Goal: Communication & Community: Ask a question

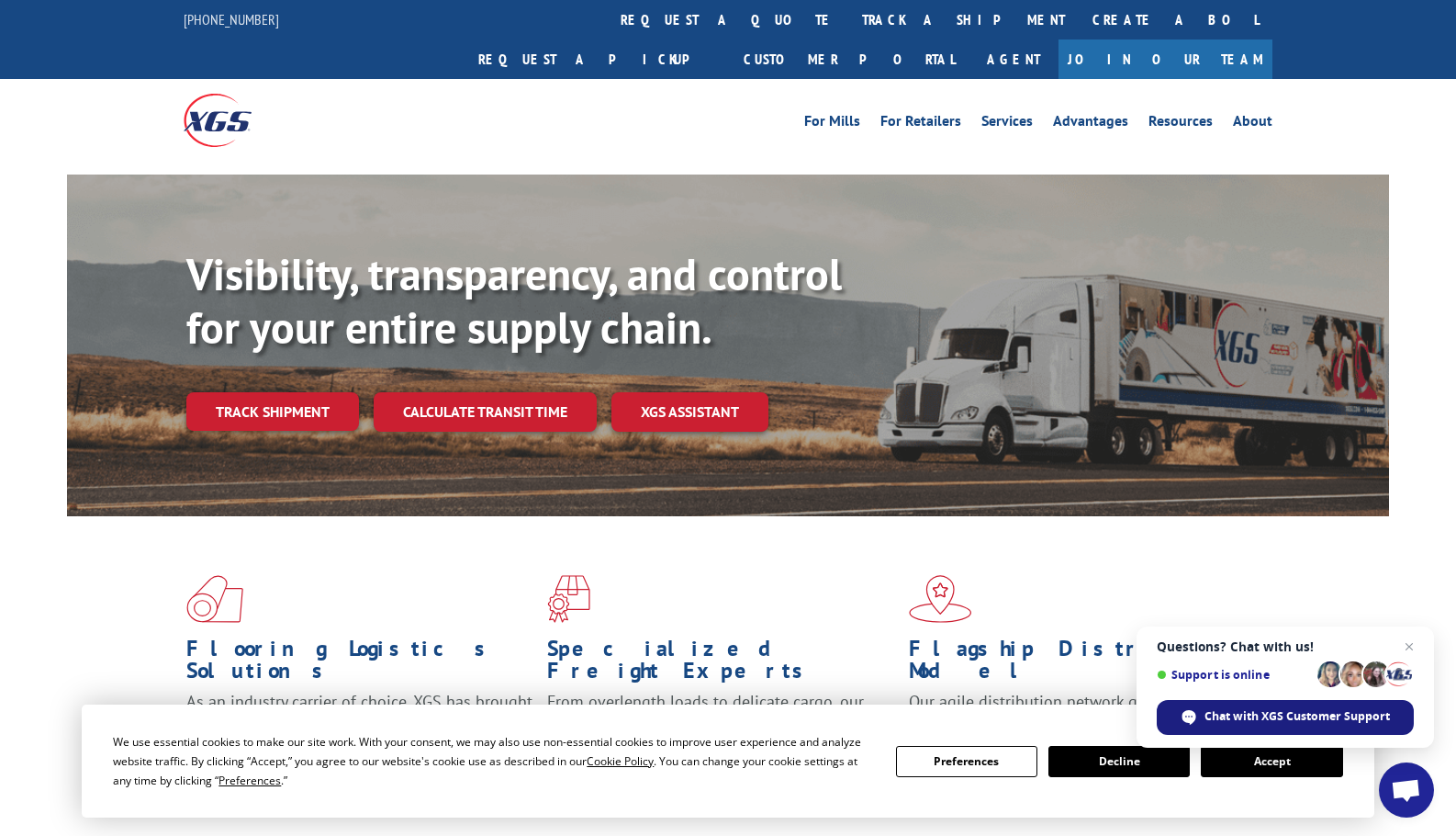
click at [1243, 718] on span "Chat with XGS Customer Support" at bounding box center [1297, 716] width 186 height 17
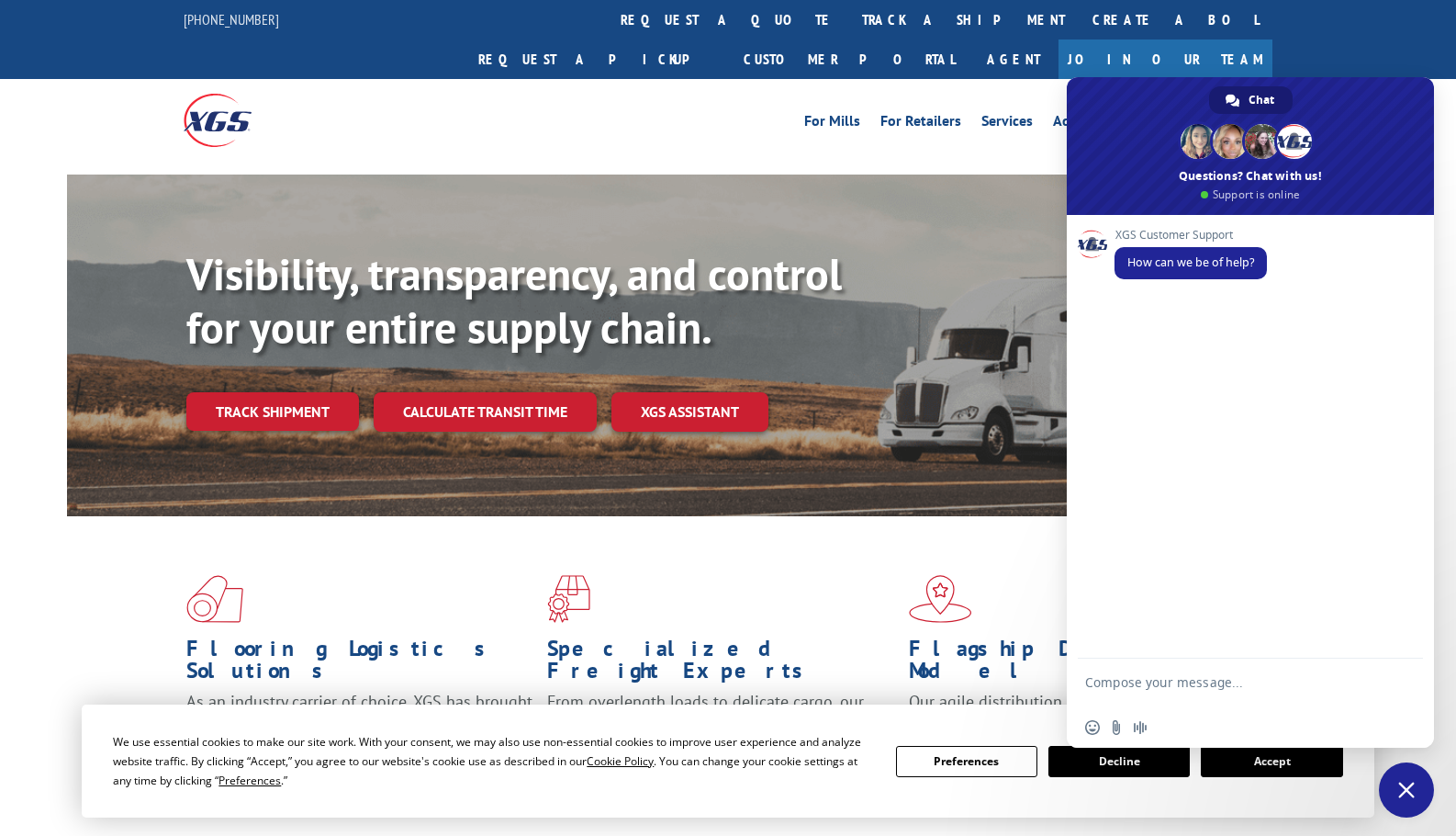
click at [1267, 768] on button "Accept" at bounding box center [1271, 761] width 141 height 31
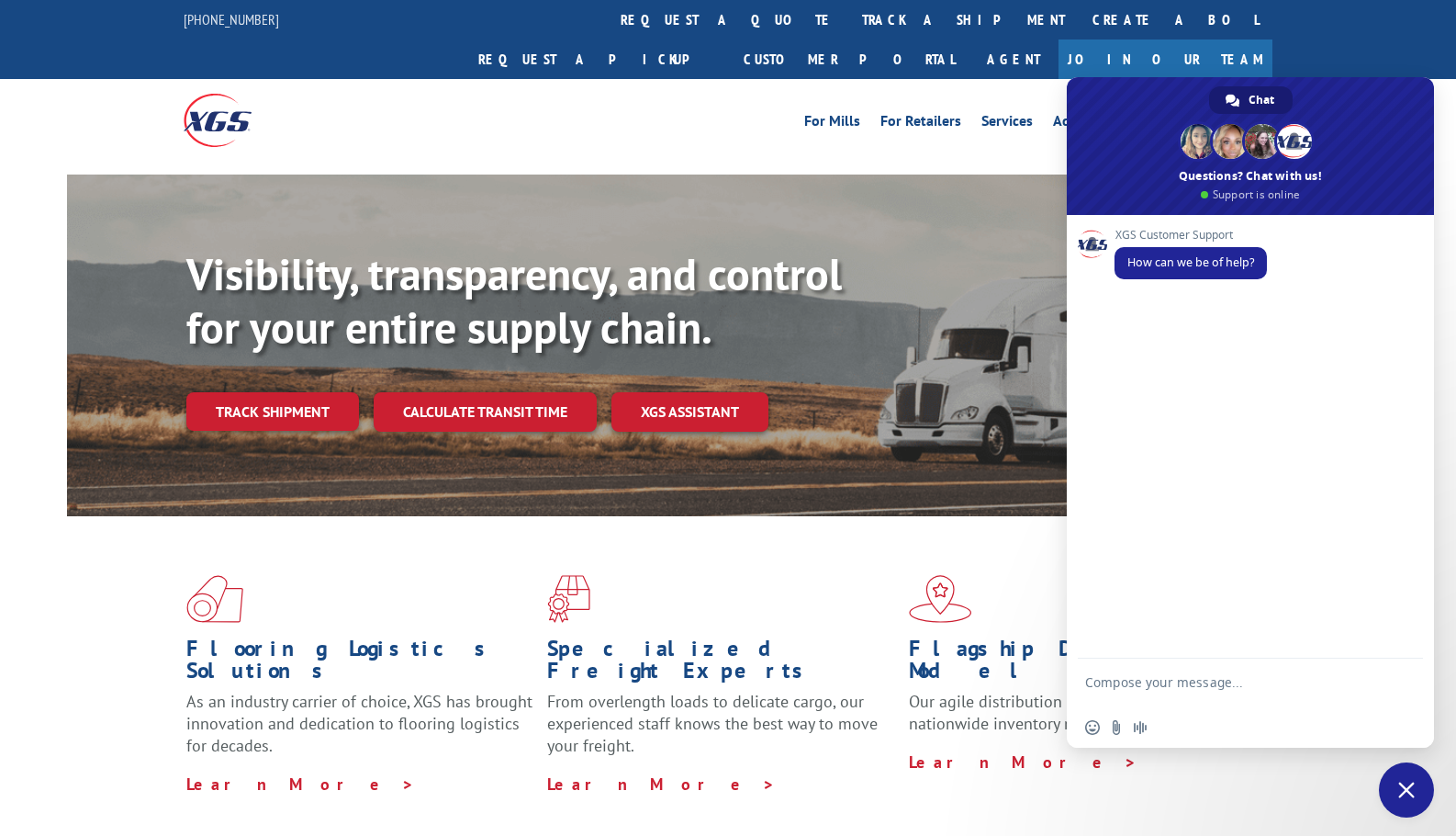
click at [1175, 678] on textarea "Compose your message..." at bounding box center [1230, 691] width 291 height 33
type textarea "Track order"
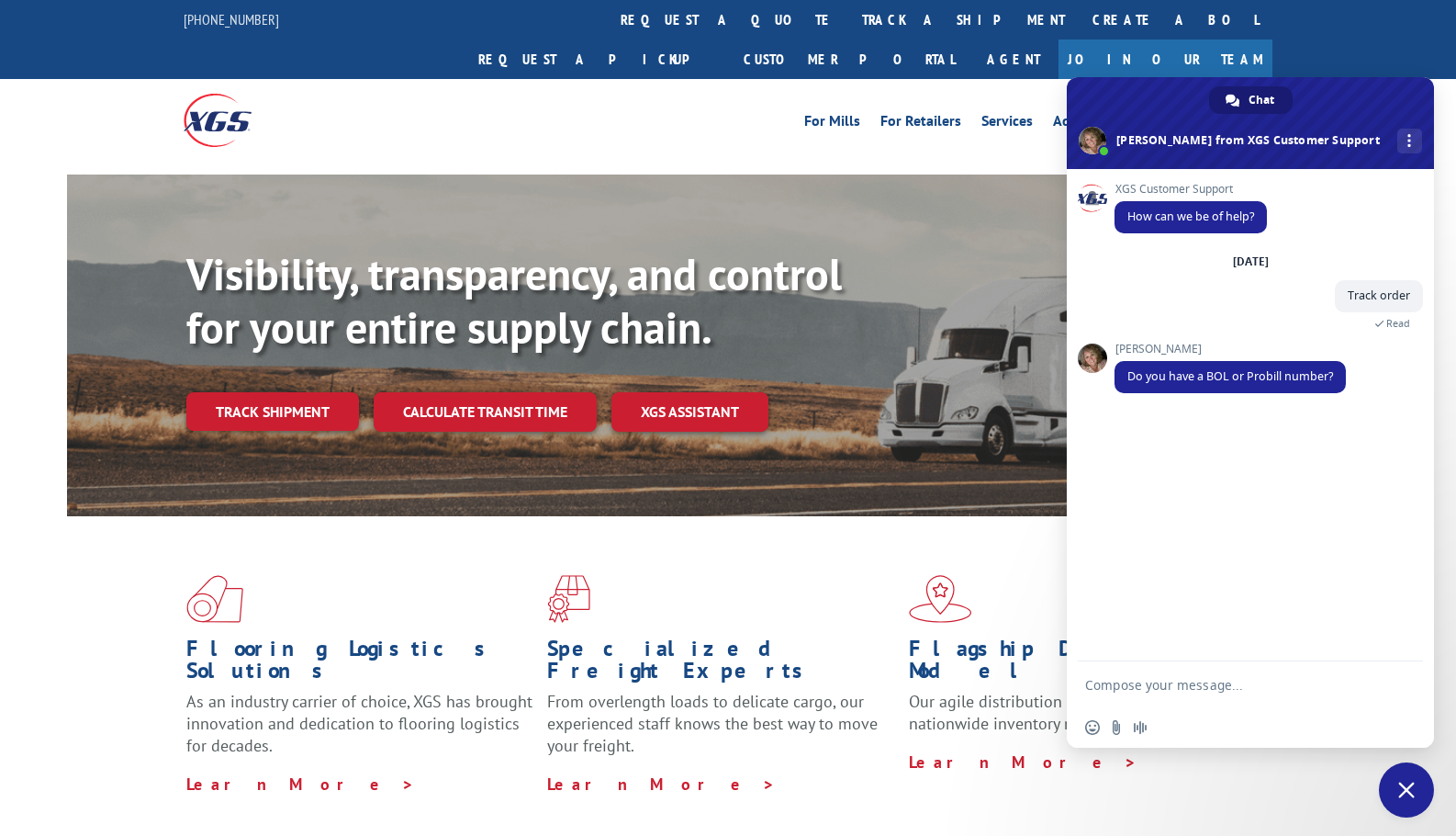
click at [1218, 691] on textarea "Compose your message..." at bounding box center [1230, 685] width 291 height 17
paste textarea "17261969"
type textarea "17261969"
click at [1404, 683] on span "Send" at bounding box center [1402, 685] width 14 height 14
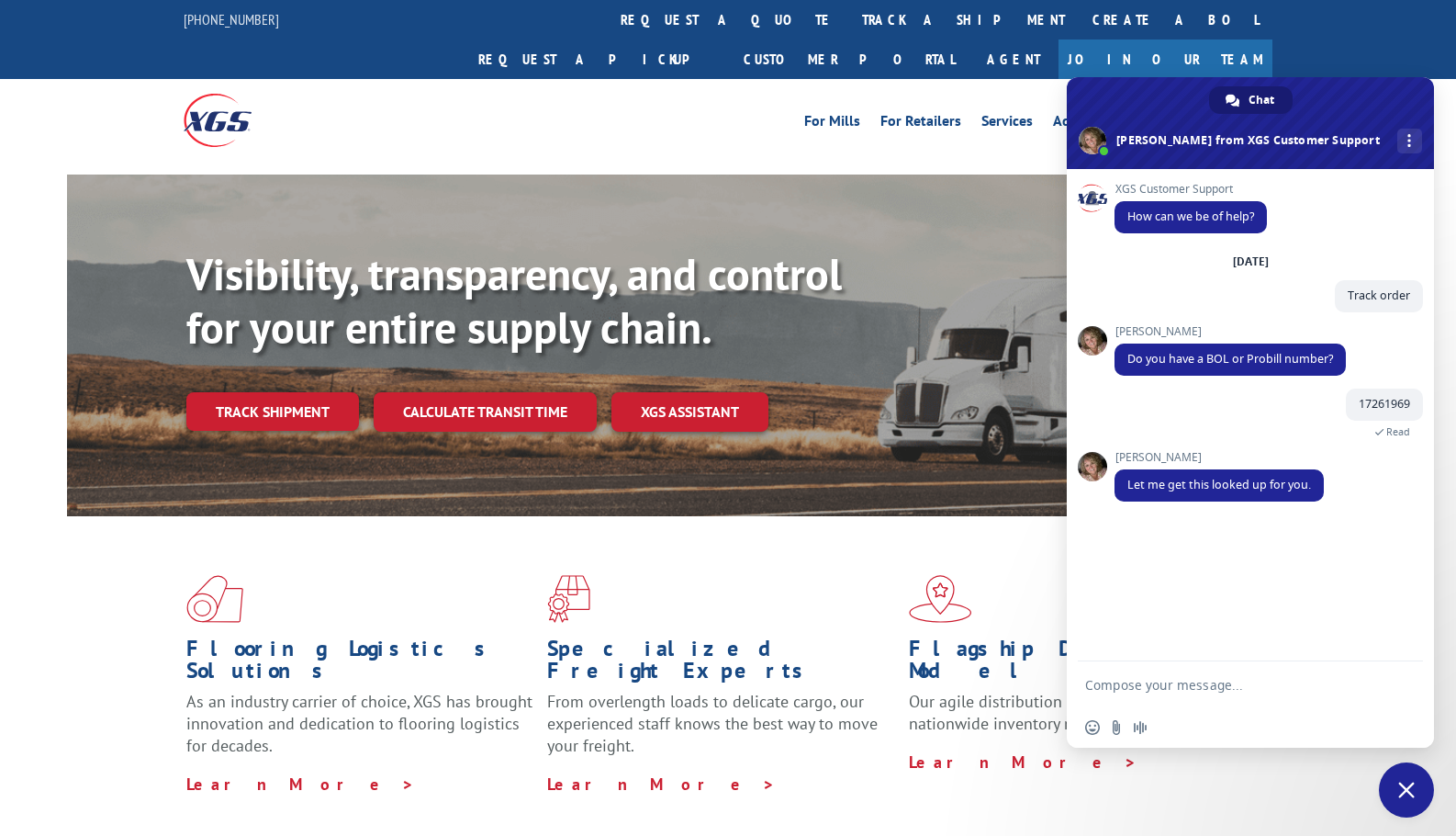
click at [1160, 680] on textarea "Compose your message..." at bounding box center [1230, 685] width 291 height 17
type textarea "Thank you"
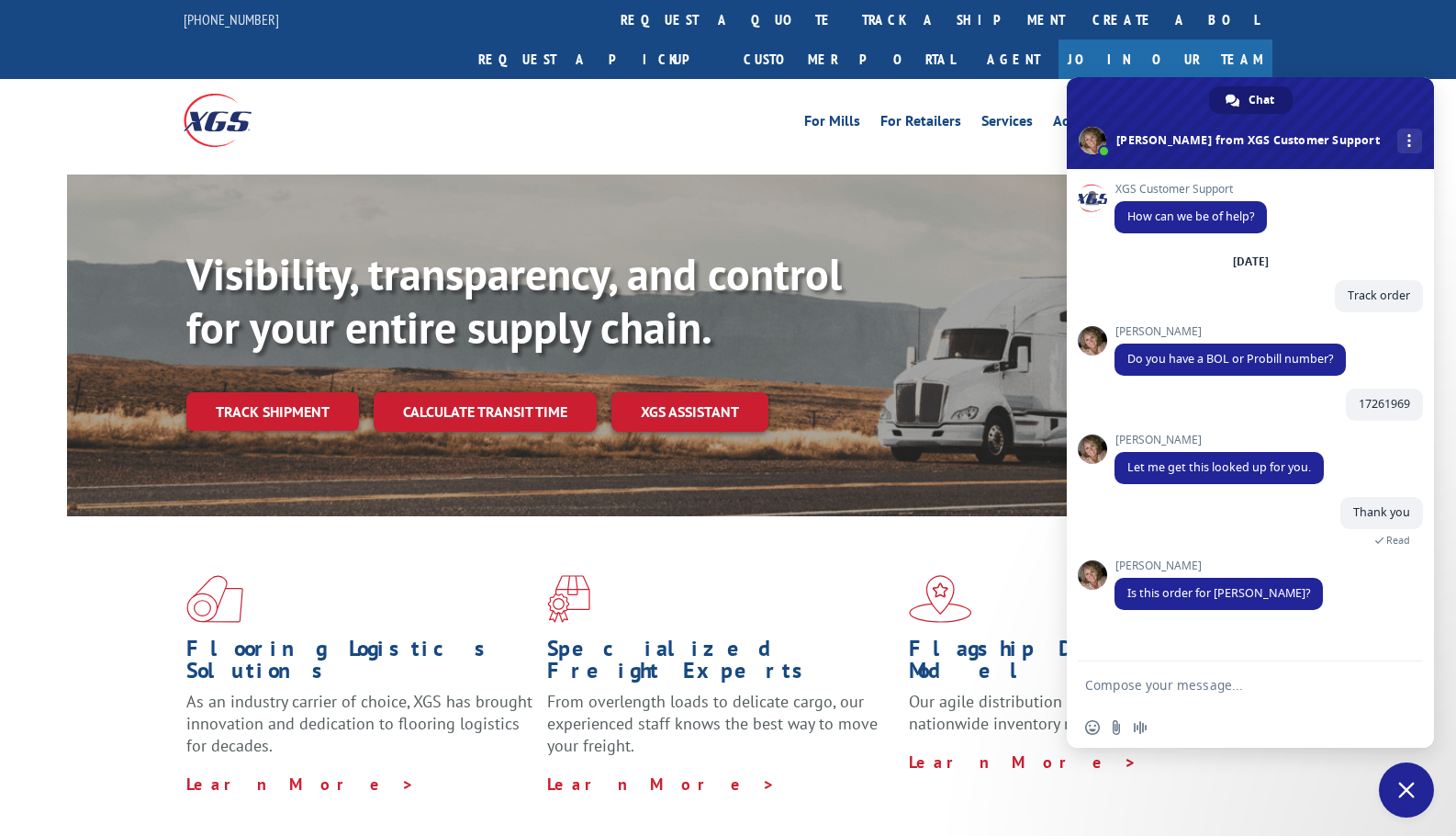
click at [1169, 685] on textarea "Compose your message..." at bounding box center [1230, 685] width 291 height 17
type textarea "Yes, correct"
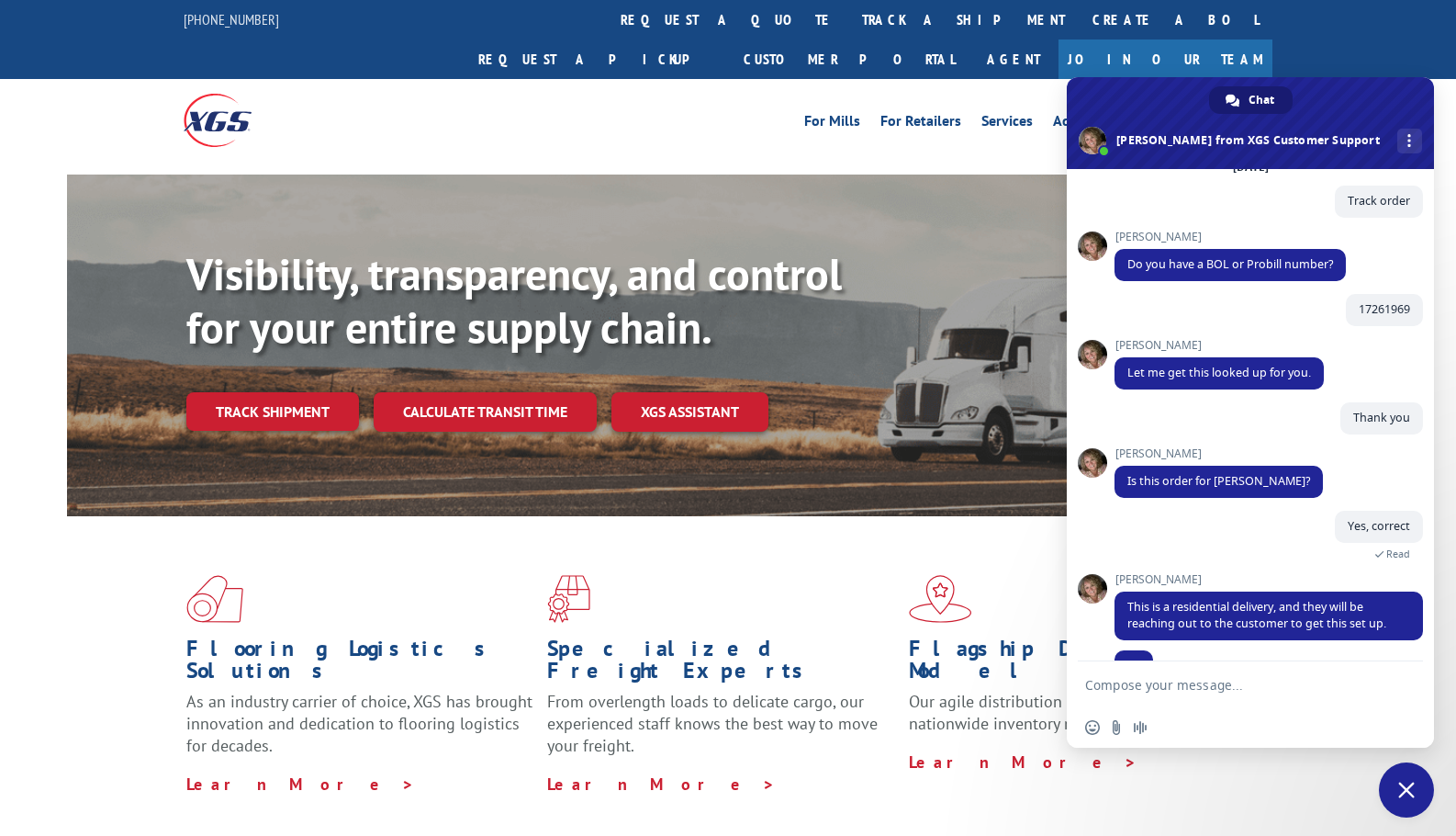
scroll to position [131, 0]
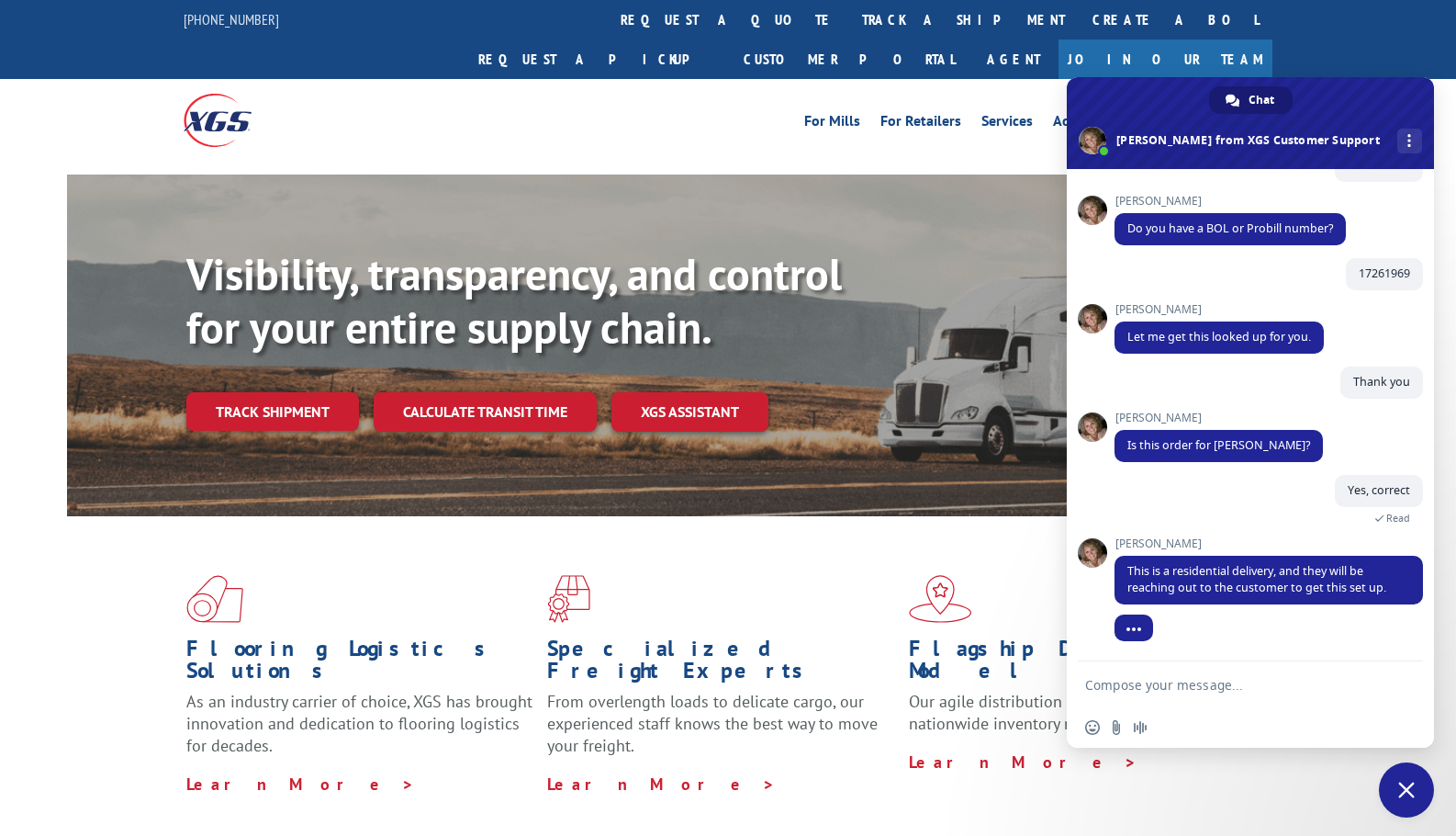
click at [1199, 687] on textarea "Compose your message..." at bounding box center [1230, 685] width 291 height 17
type textarea "Do we"
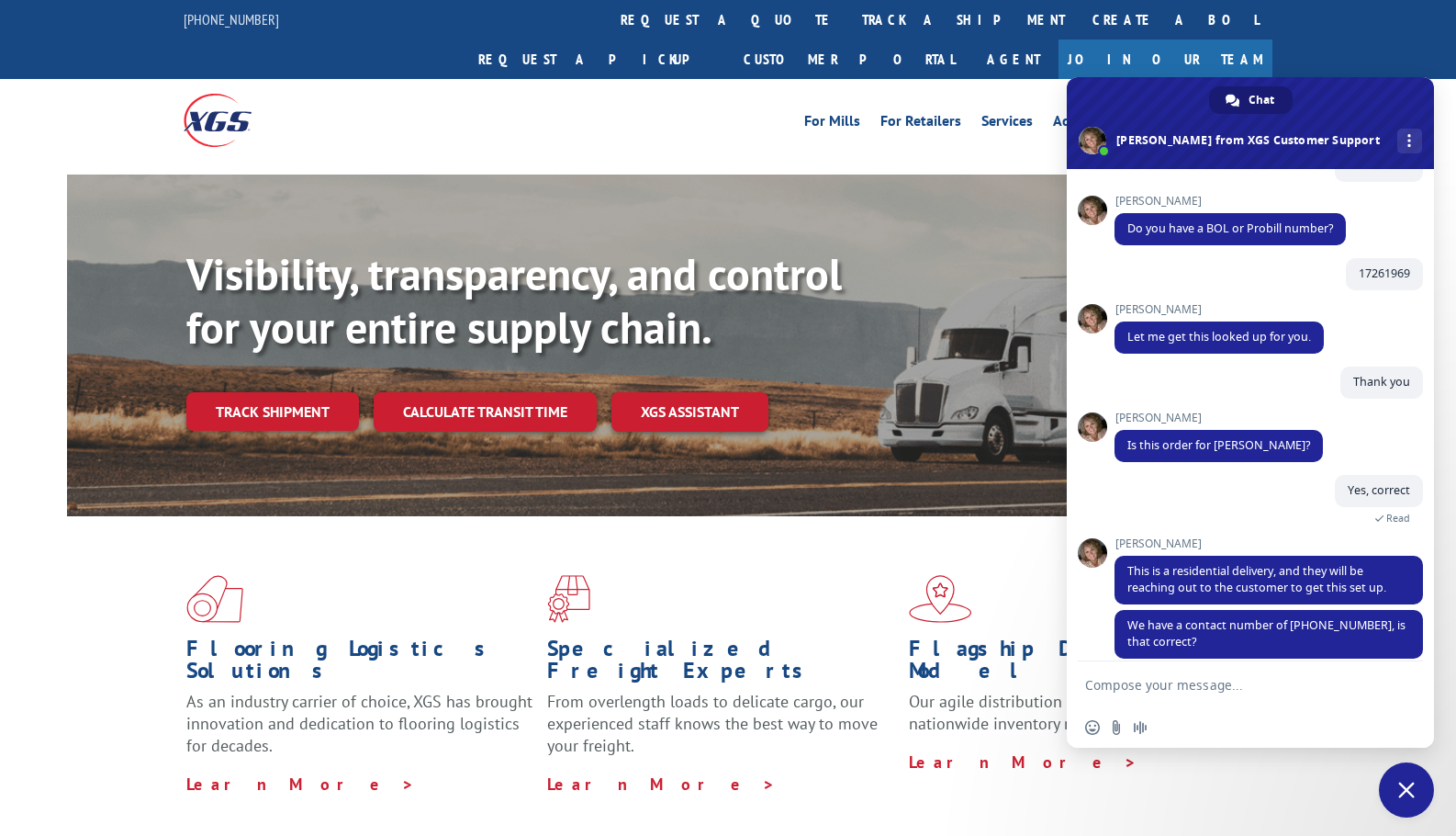
scroll to position [149, 0]
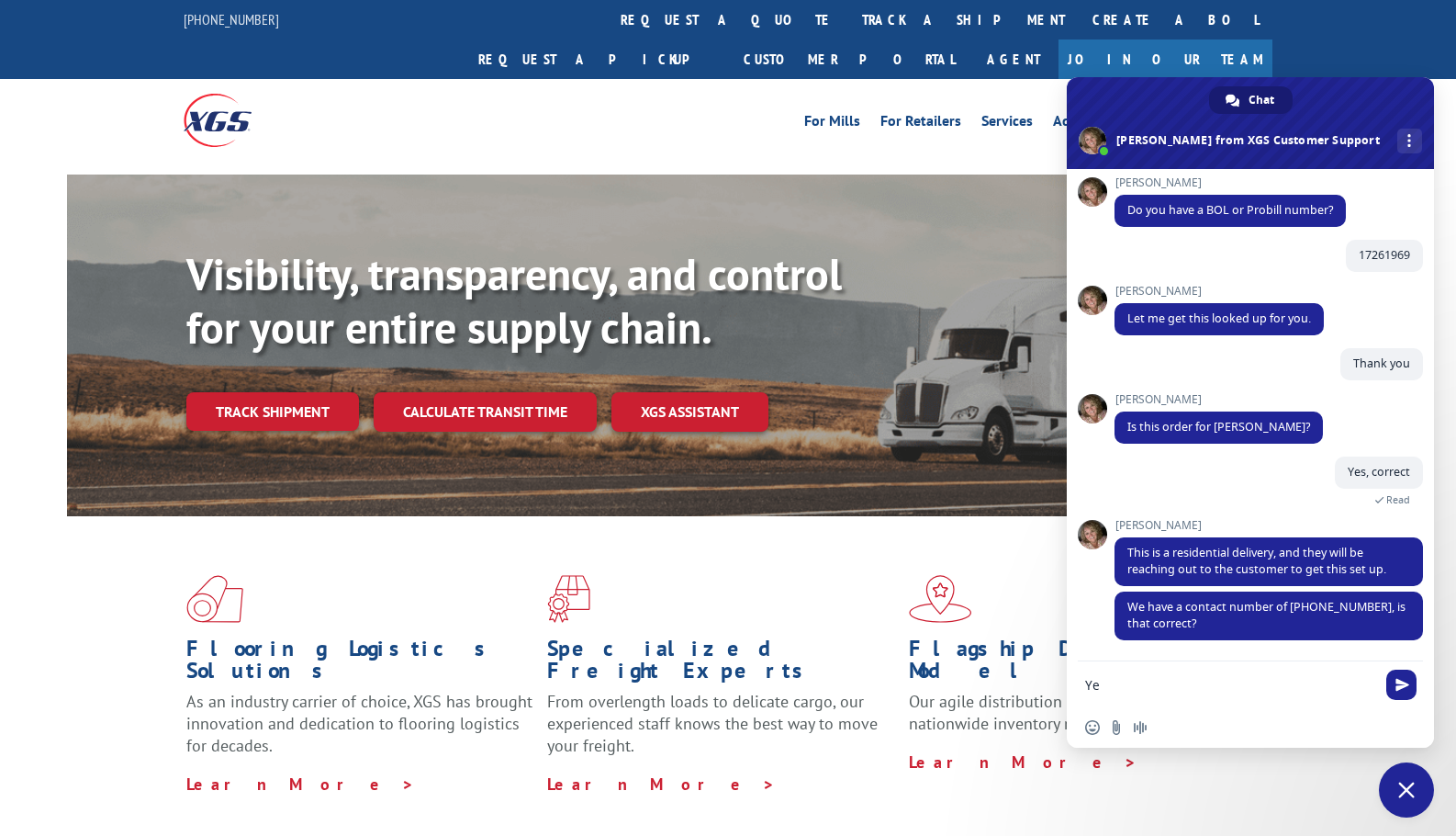
type textarea "Yes"
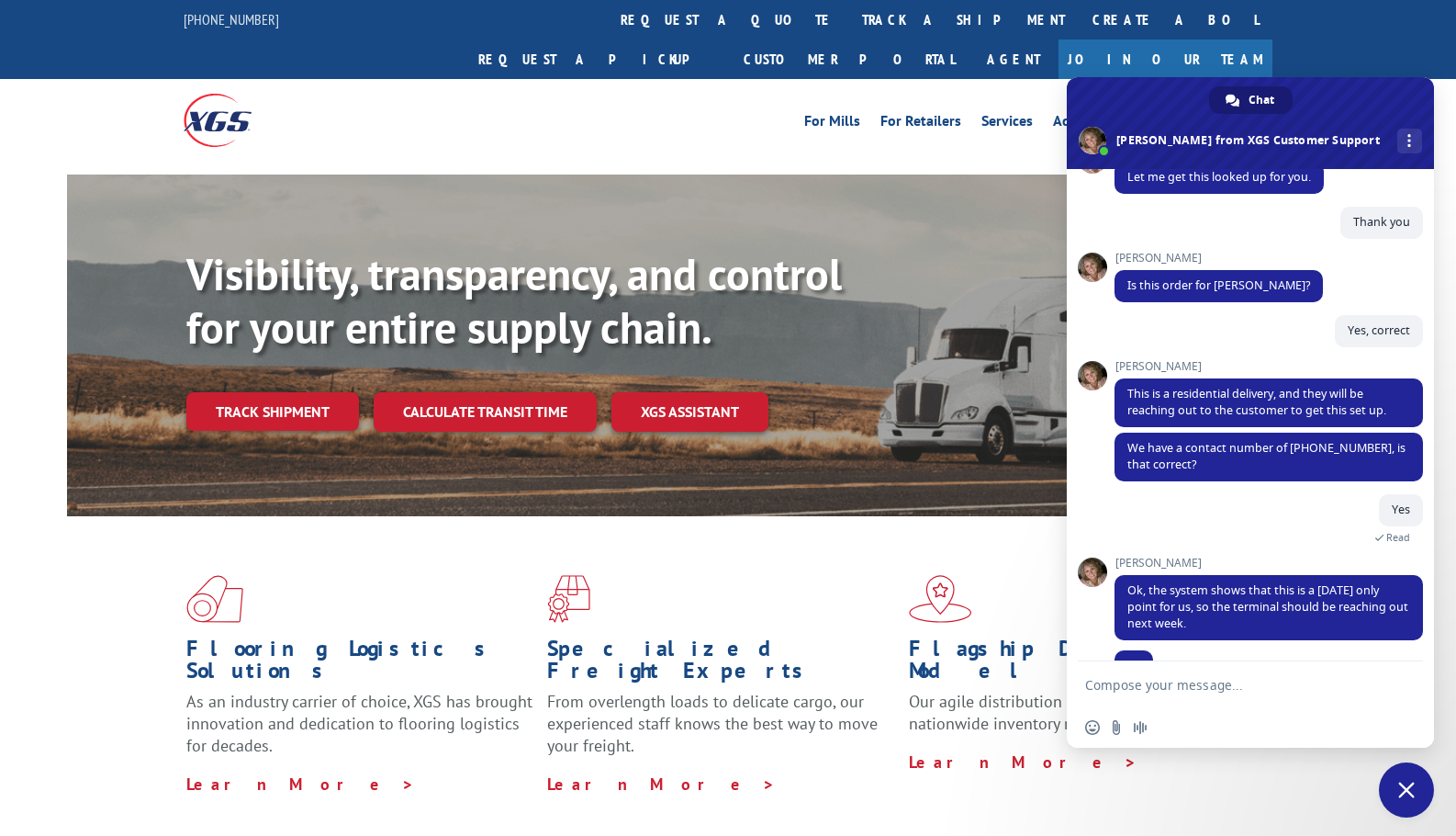
scroll to position [326, 0]
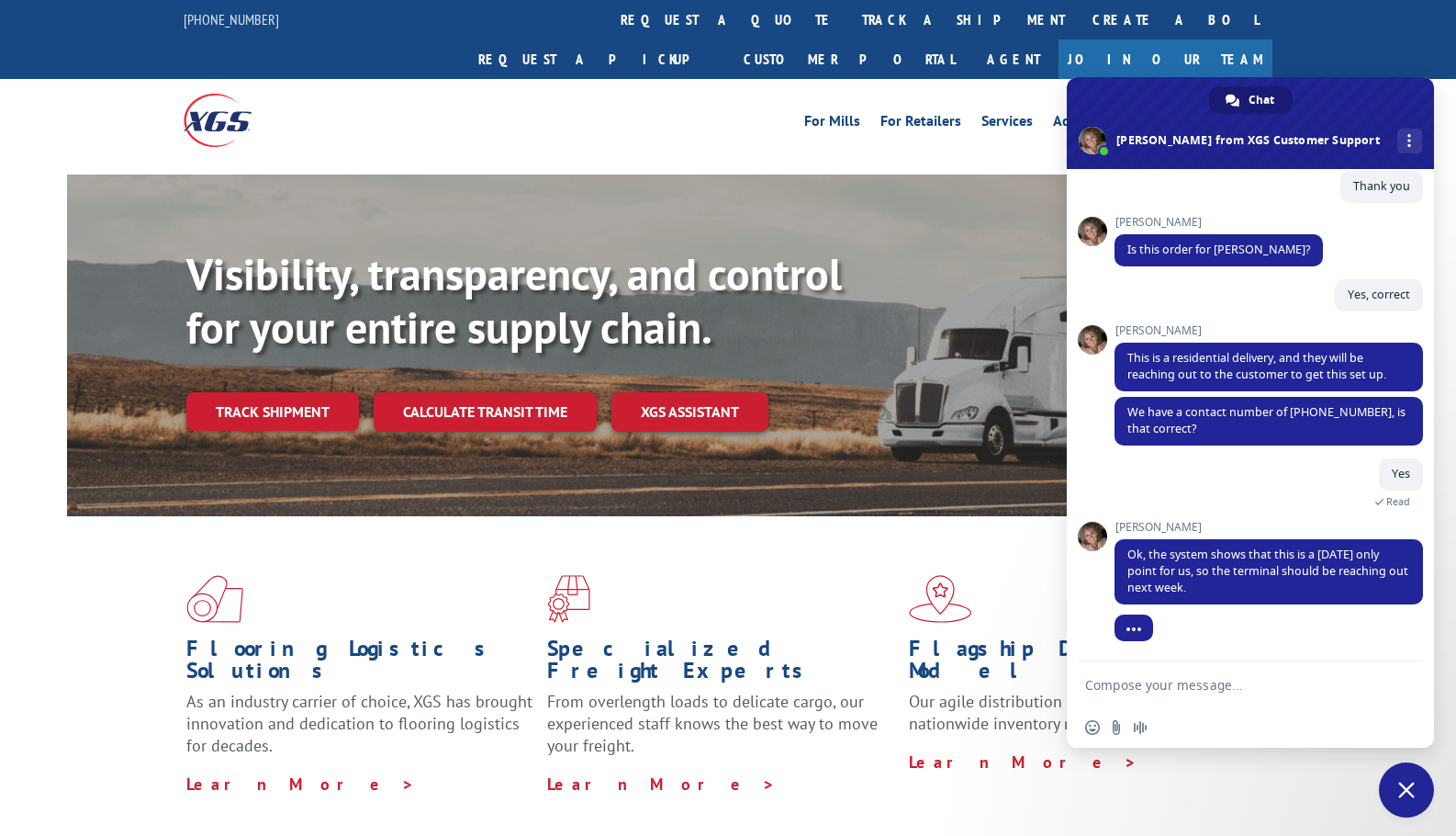
click at [1176, 677] on textarea "Compose your message..." at bounding box center [1230, 685] width 291 height 17
click at [1172, 688] on textarea "Compose your message..." at bounding box center [1230, 685] width 291 height 17
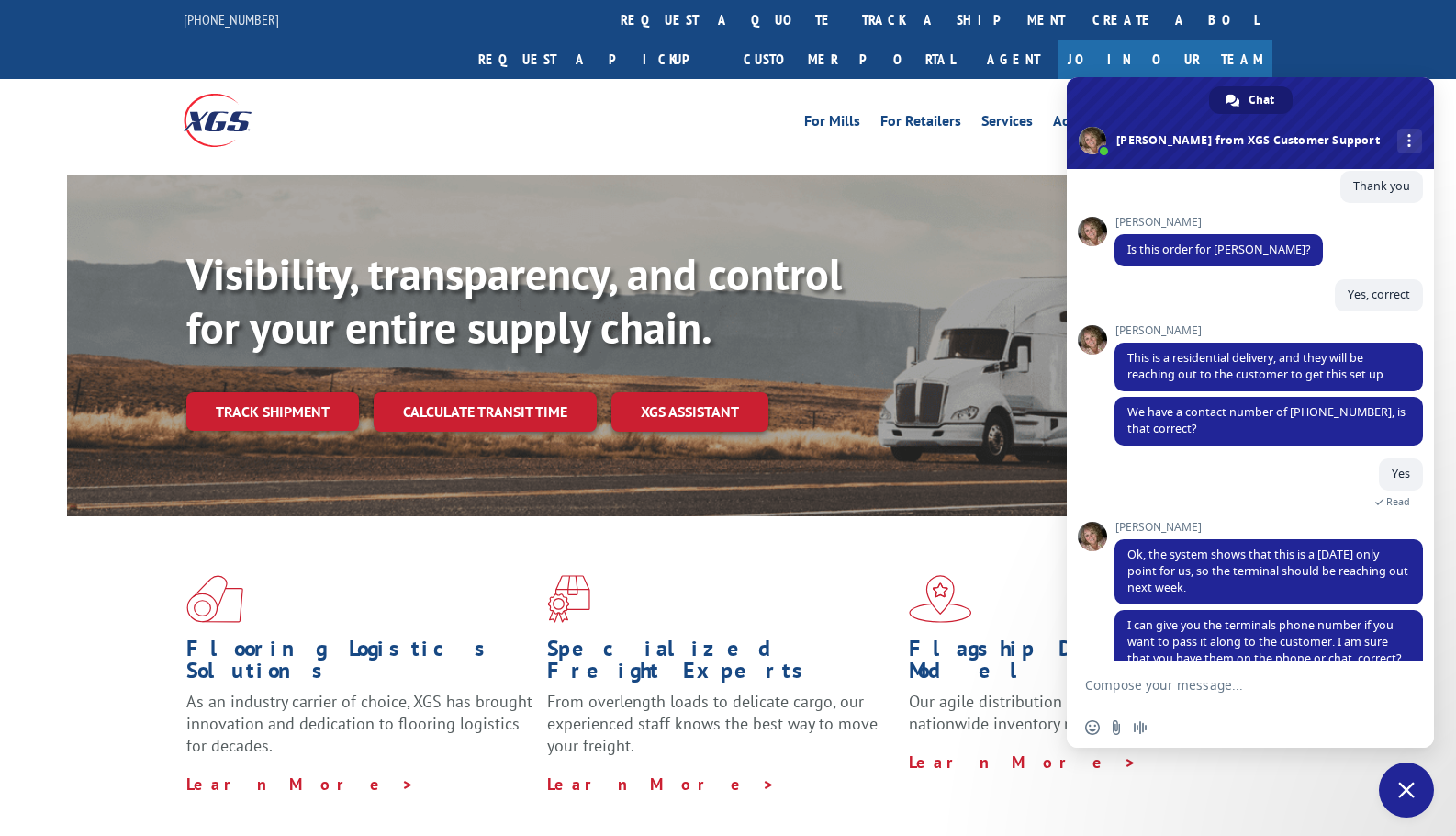
scroll to position [377, 0]
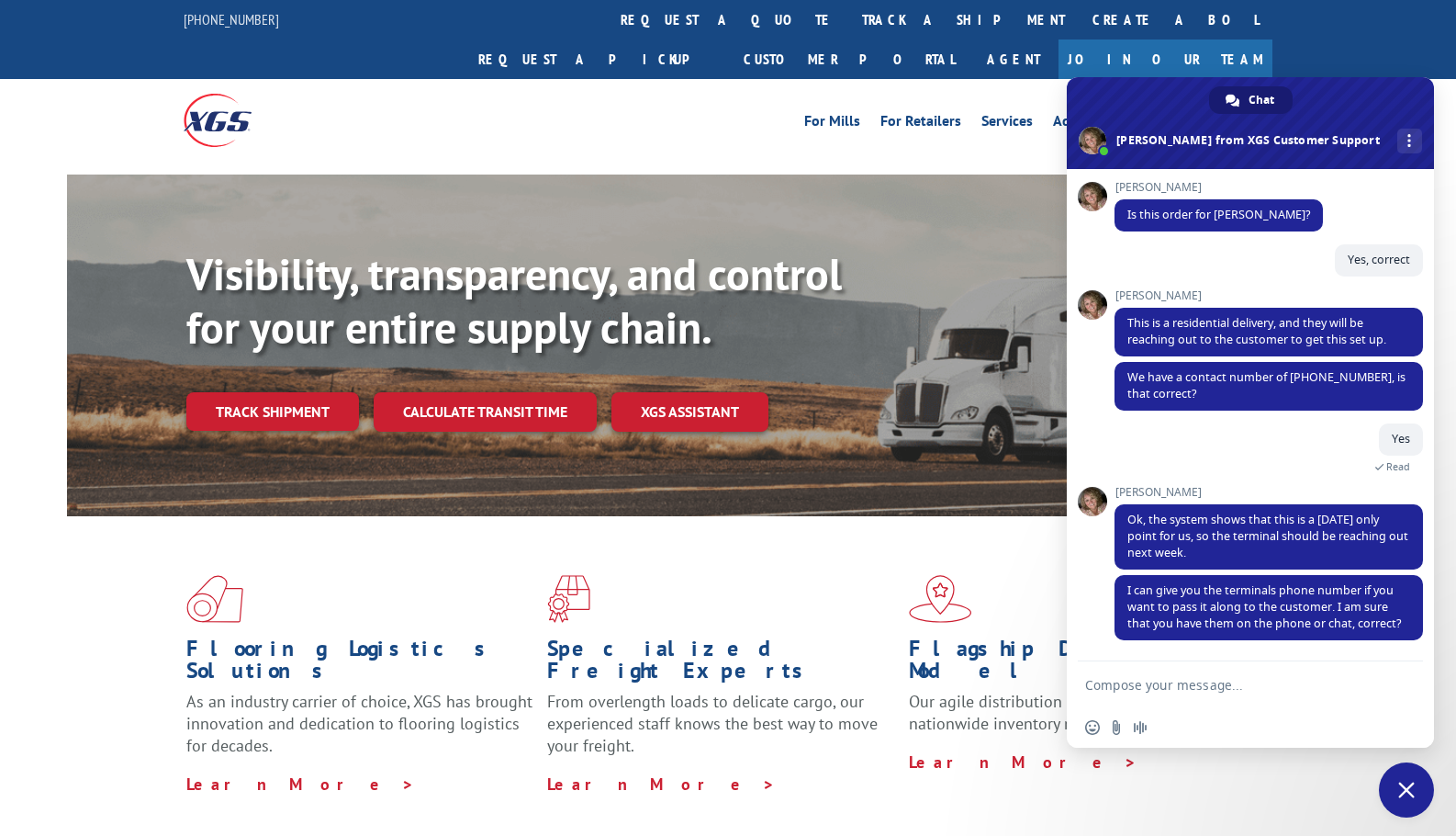
click at [1199, 689] on textarea "Compose your message..." at bounding box center [1230, 685] width 291 height 17
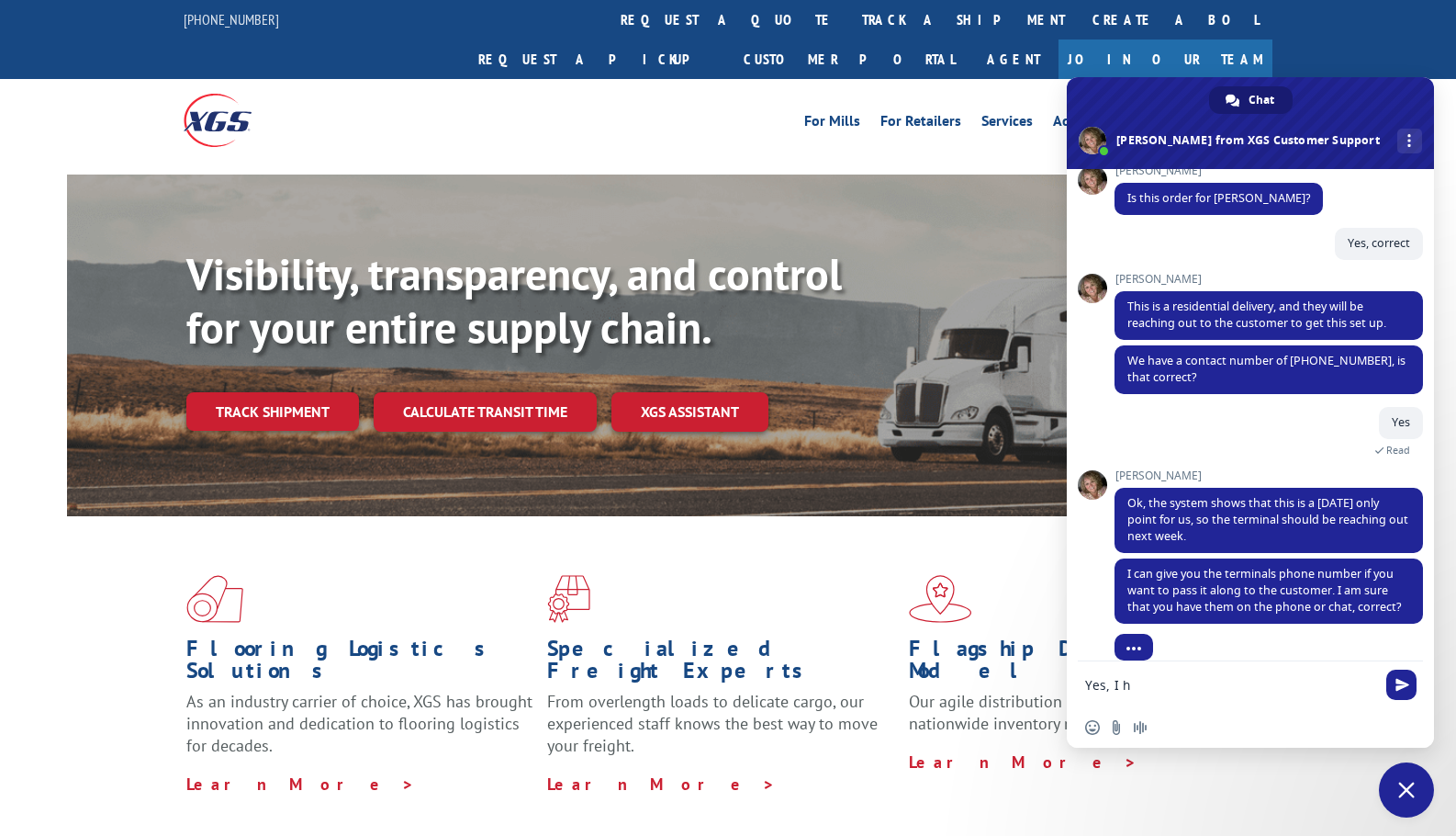
scroll to position [414, 0]
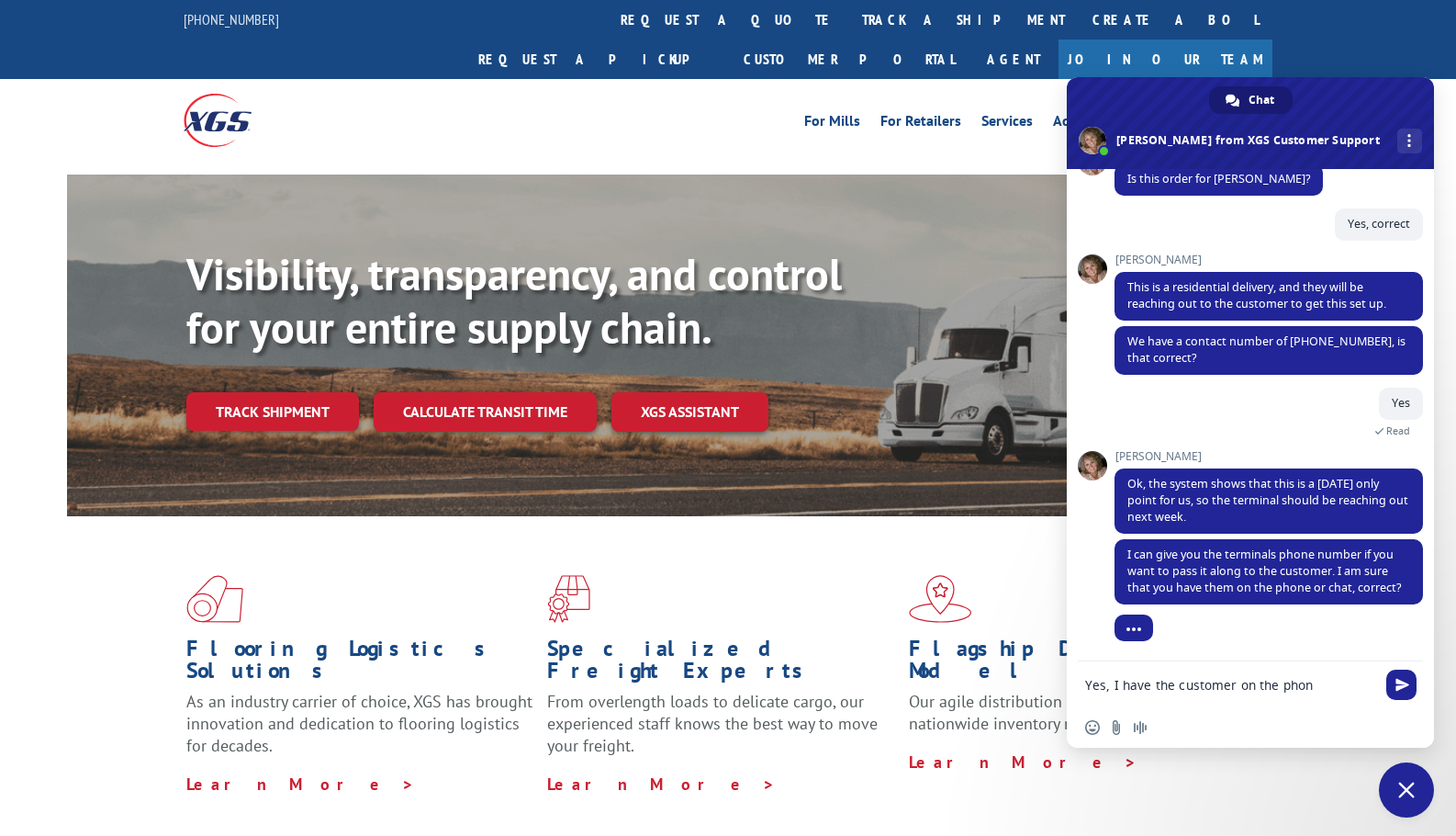
type textarea "Yes, I have the customer on the phone"
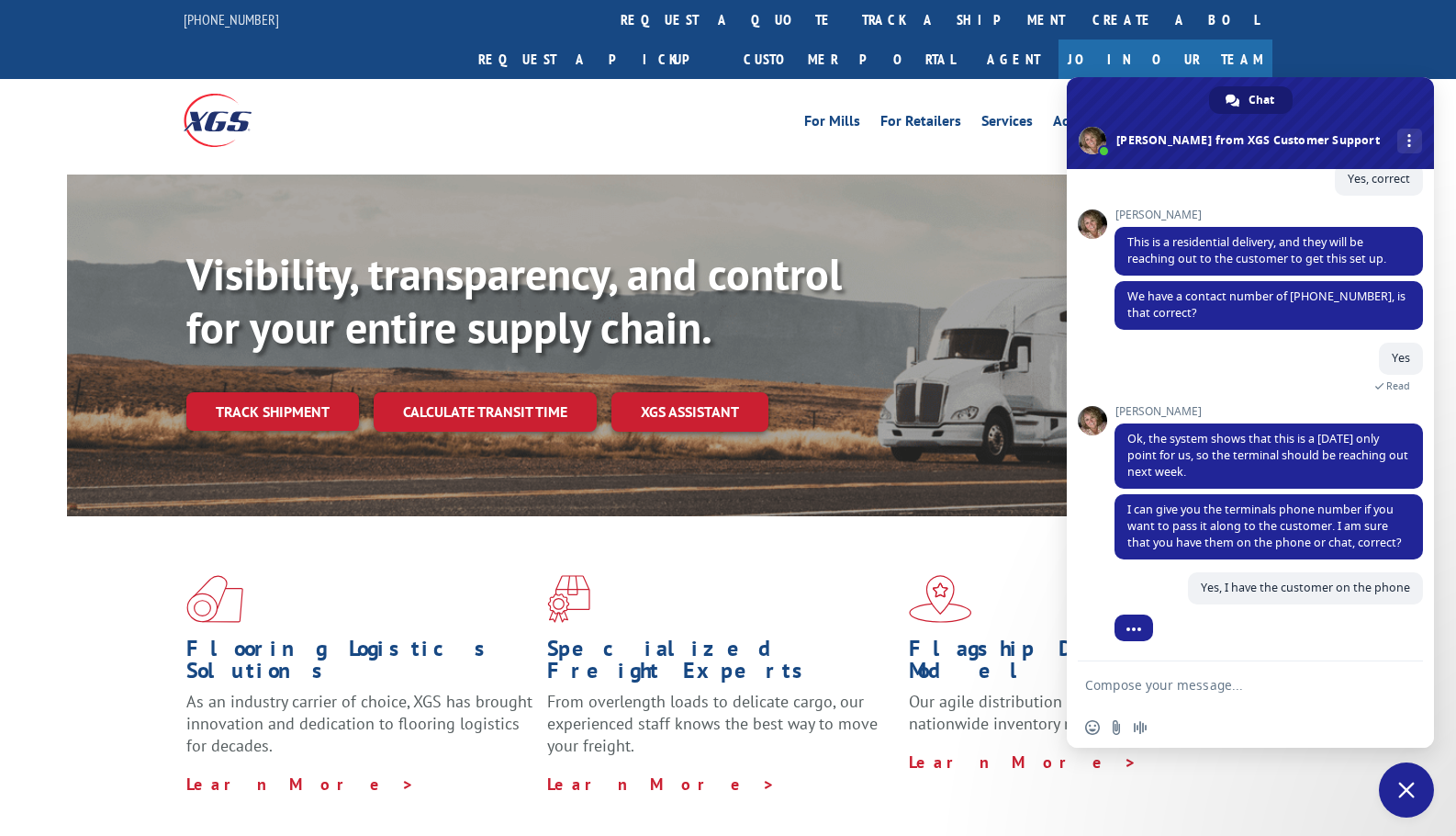
scroll to position [459, 0]
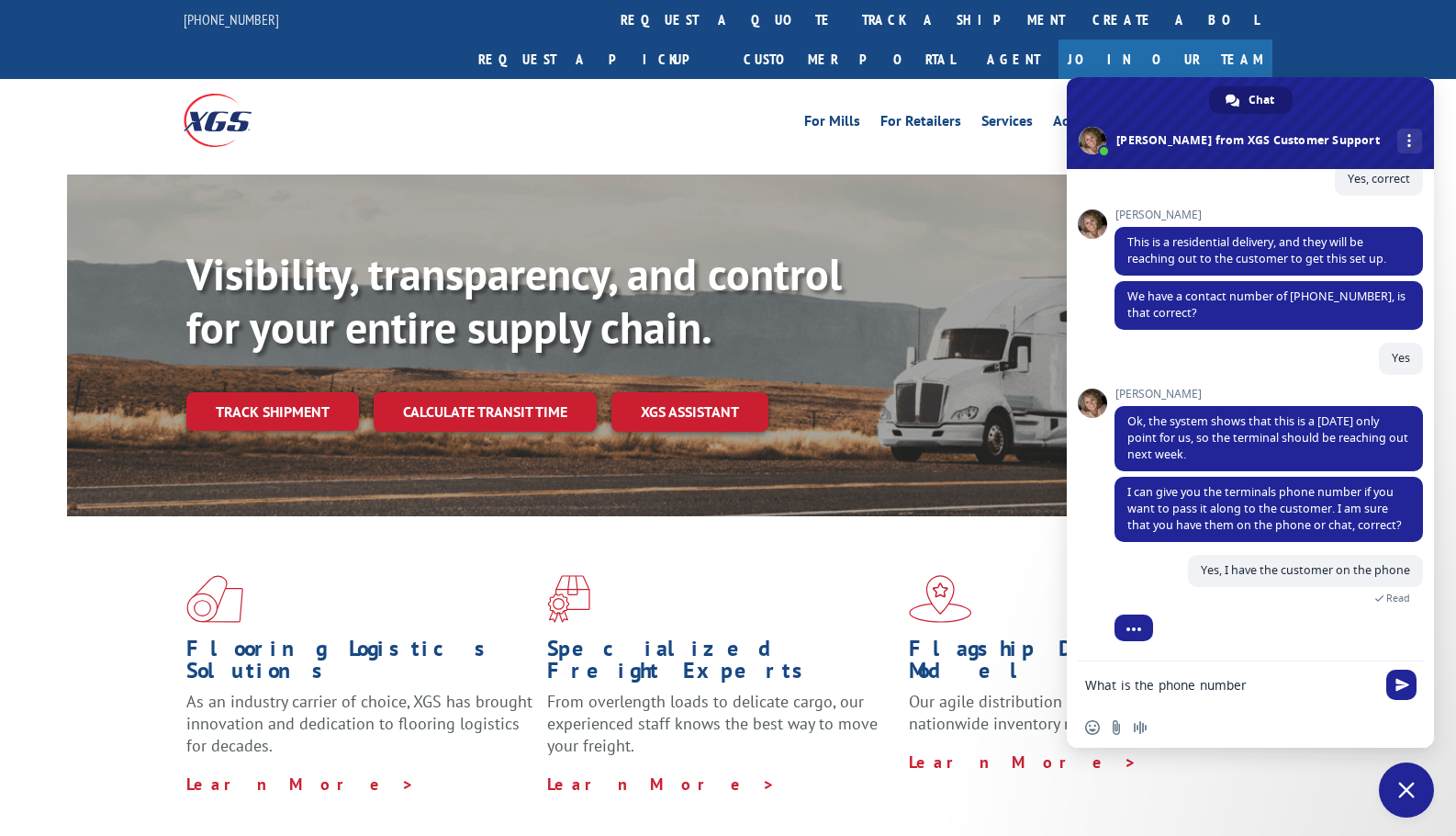
type textarea "What is the phone number?"
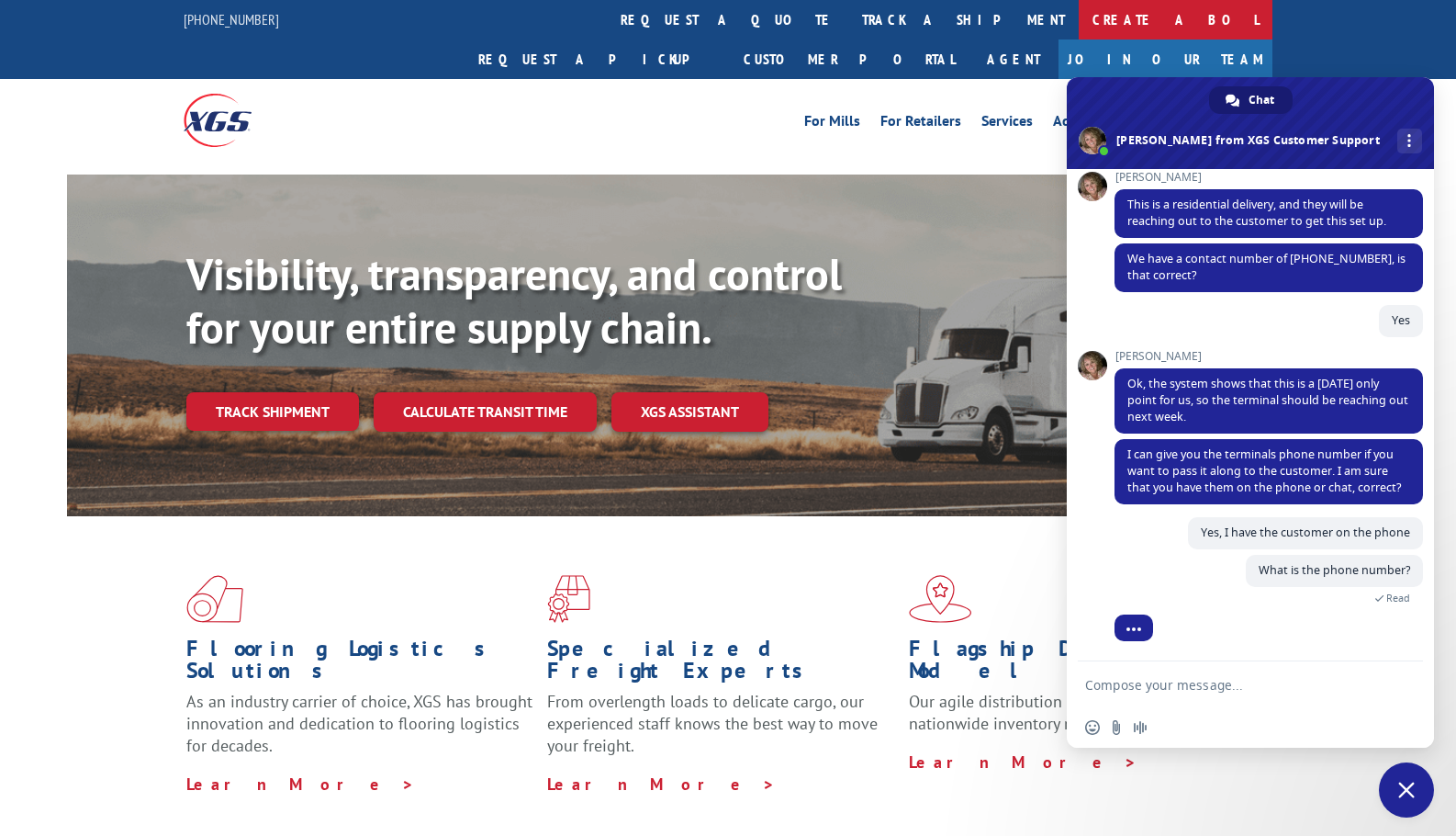
scroll to position [525, 0]
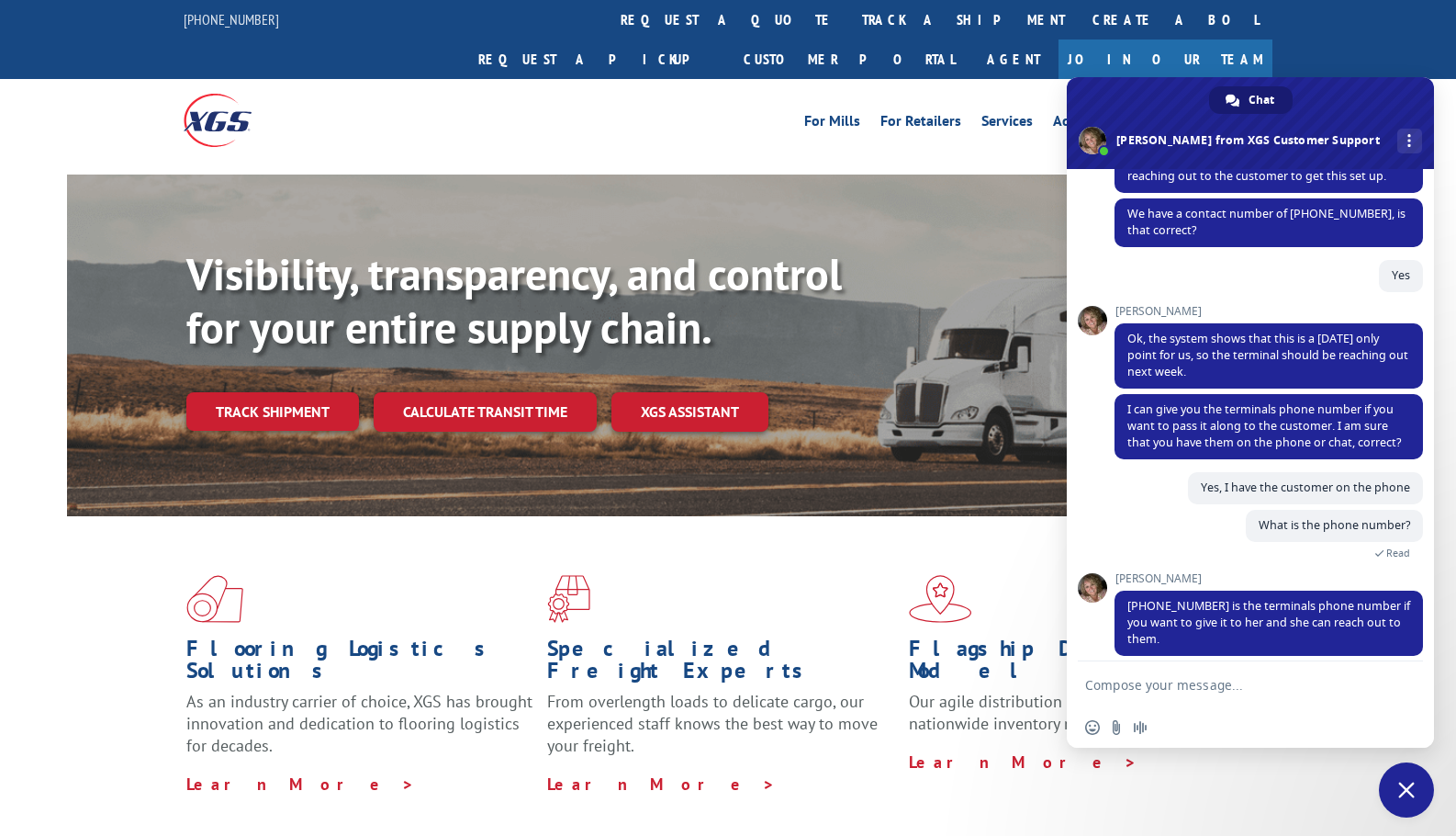
click at [1152, 510] on div "Yes, I have the customer on the phone A few seconds ago" at bounding box center [1268, 491] width 308 height 37
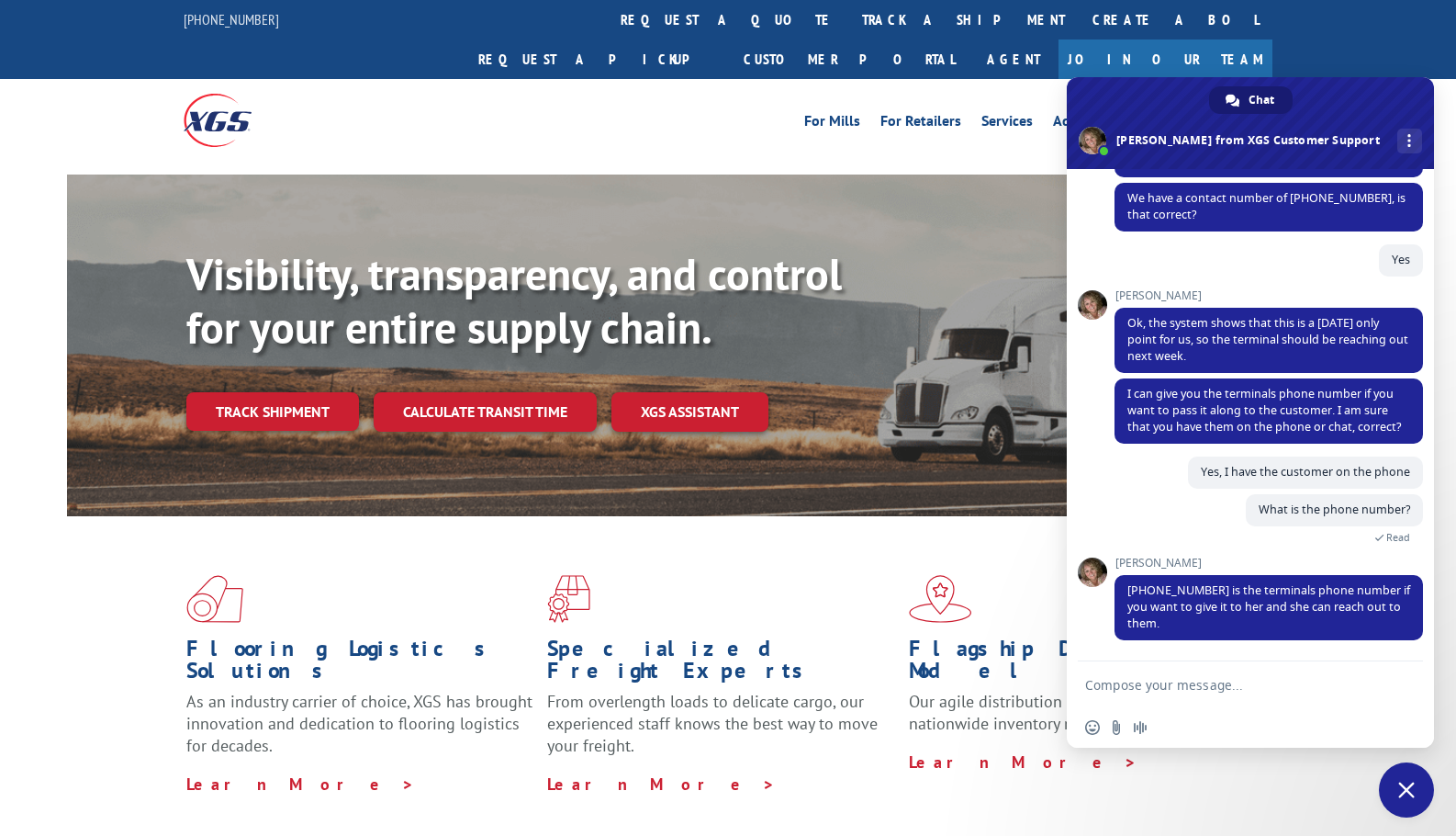
click at [1169, 680] on textarea "Compose your message..." at bounding box center [1230, 685] width 291 height 17
click at [1221, 694] on form at bounding box center [1230, 686] width 291 height 50
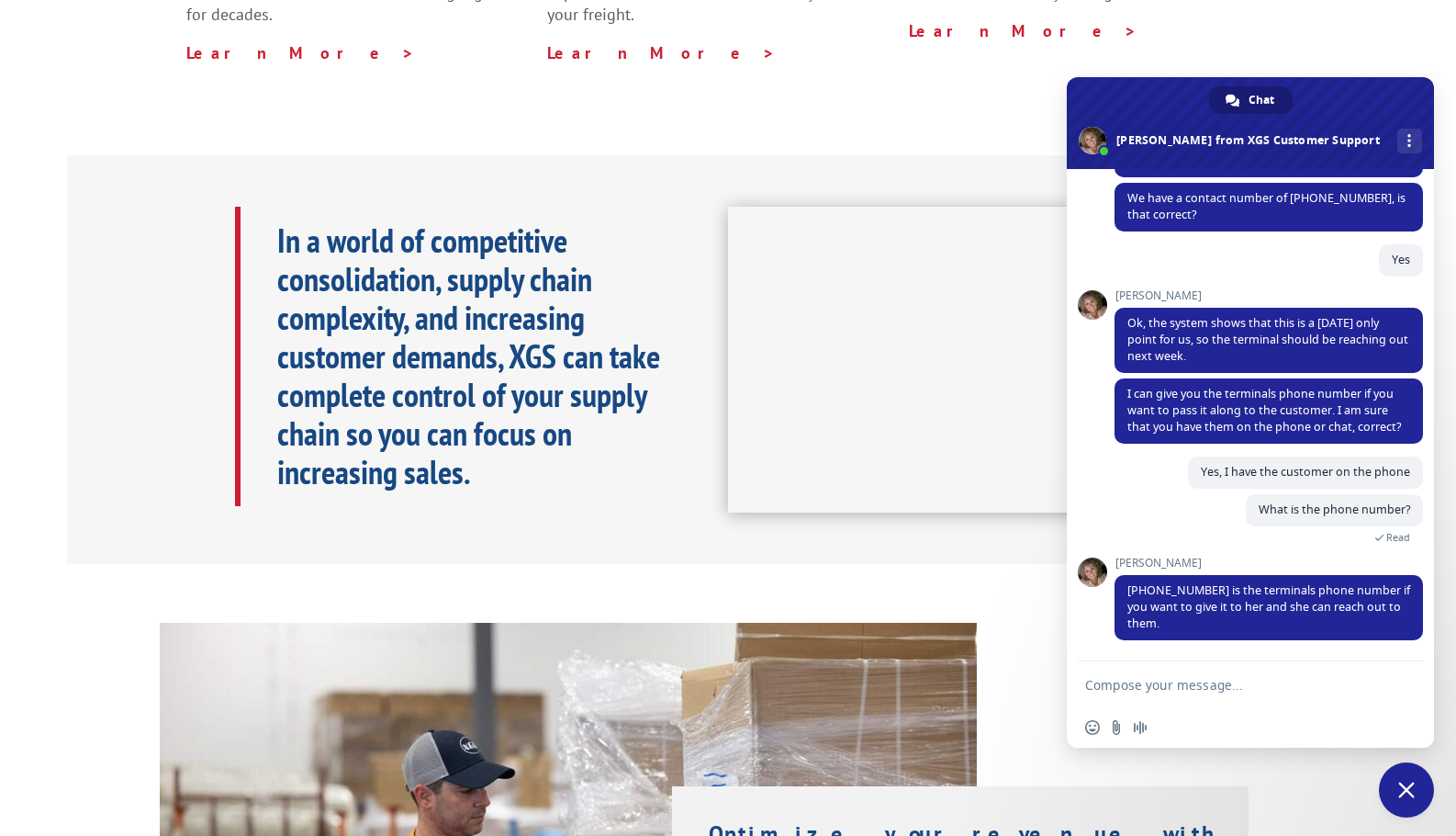
scroll to position [1463, 0]
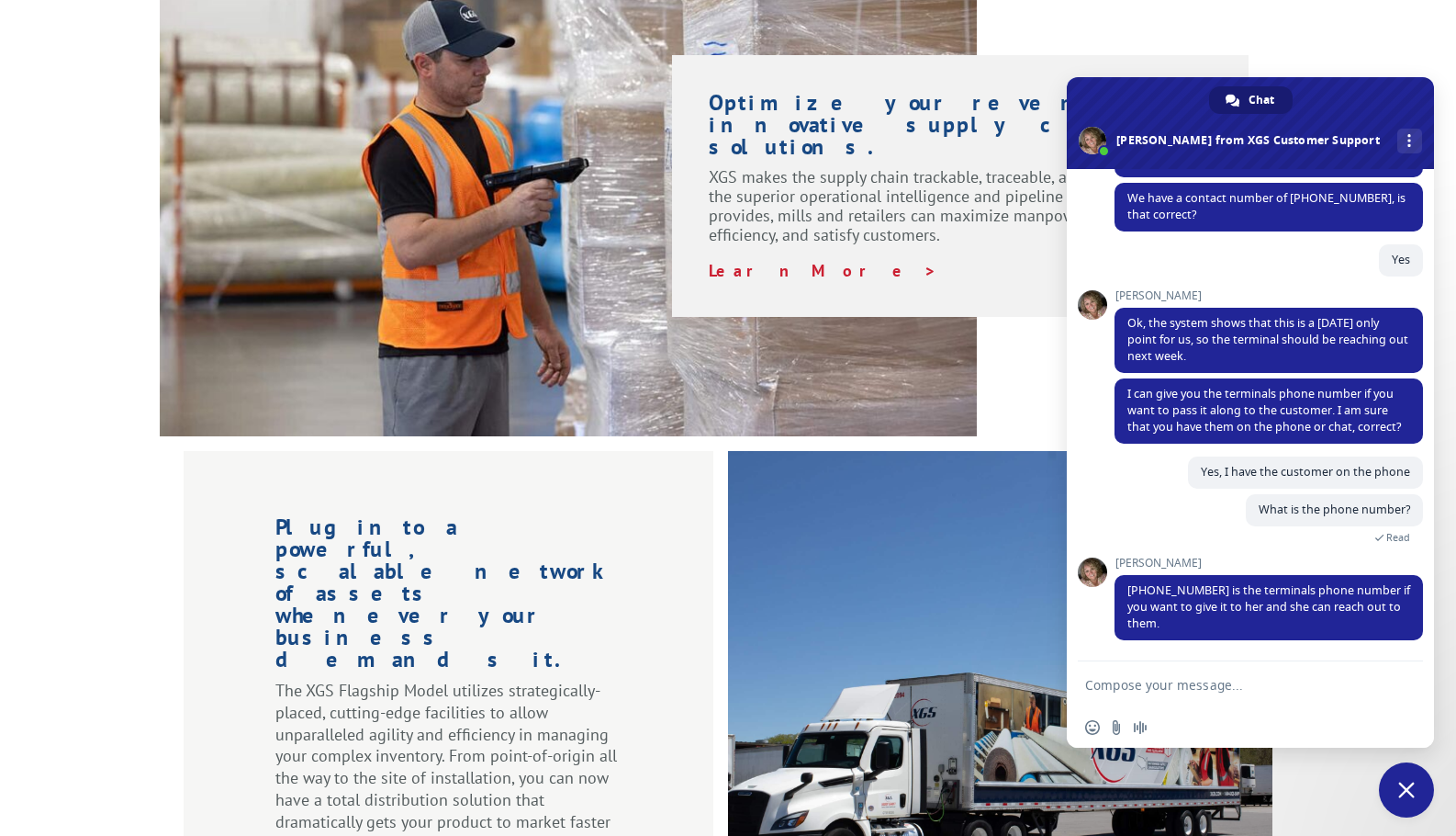
click at [1201, 688] on textarea "Compose your message..." at bounding box center [1230, 685] width 291 height 17
type textarea "Does it need signature?"
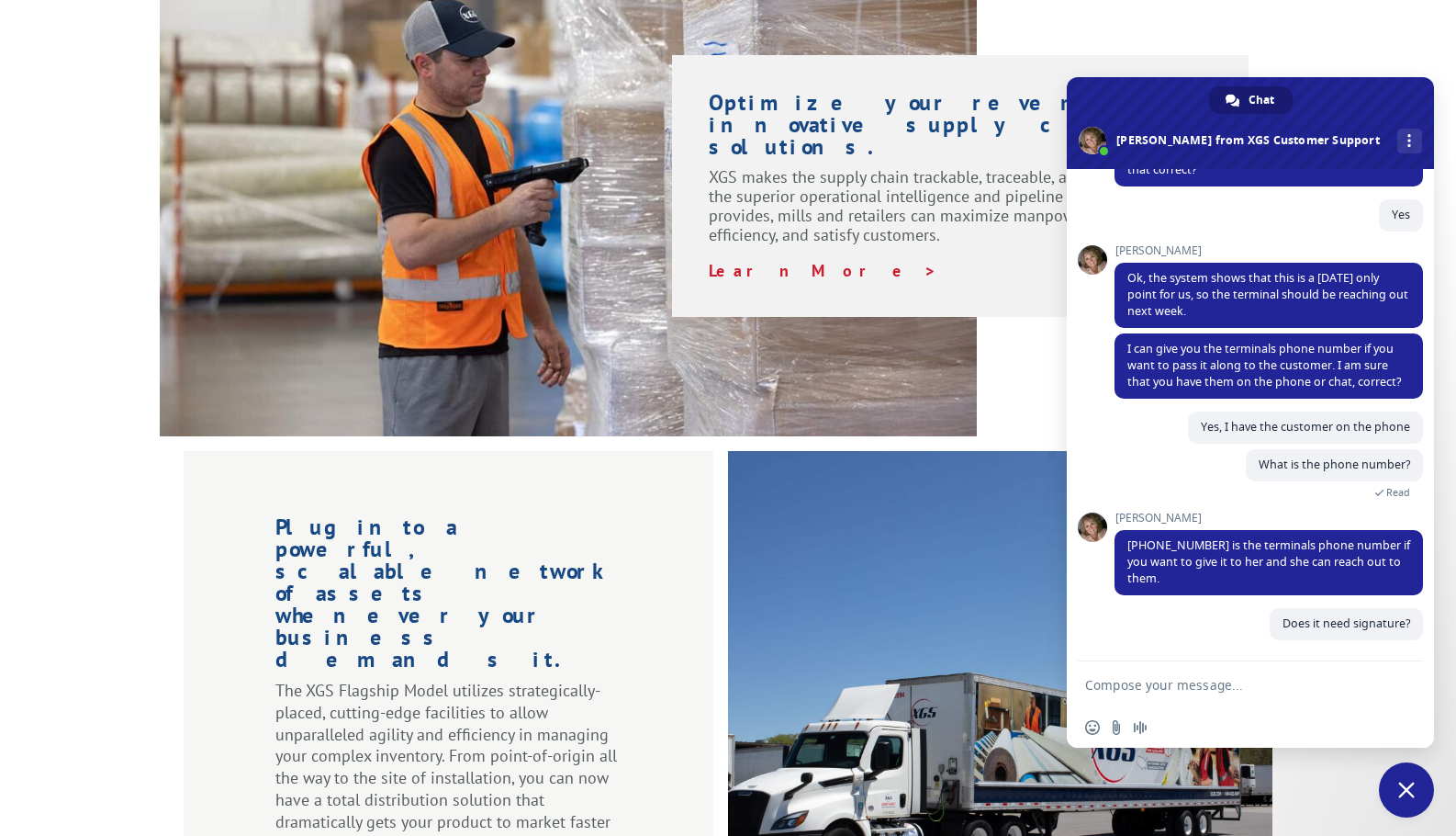
scroll to position [602, 0]
click at [1161, 684] on textarea "Compose your message..." at bounding box center [1230, 685] width 291 height 17
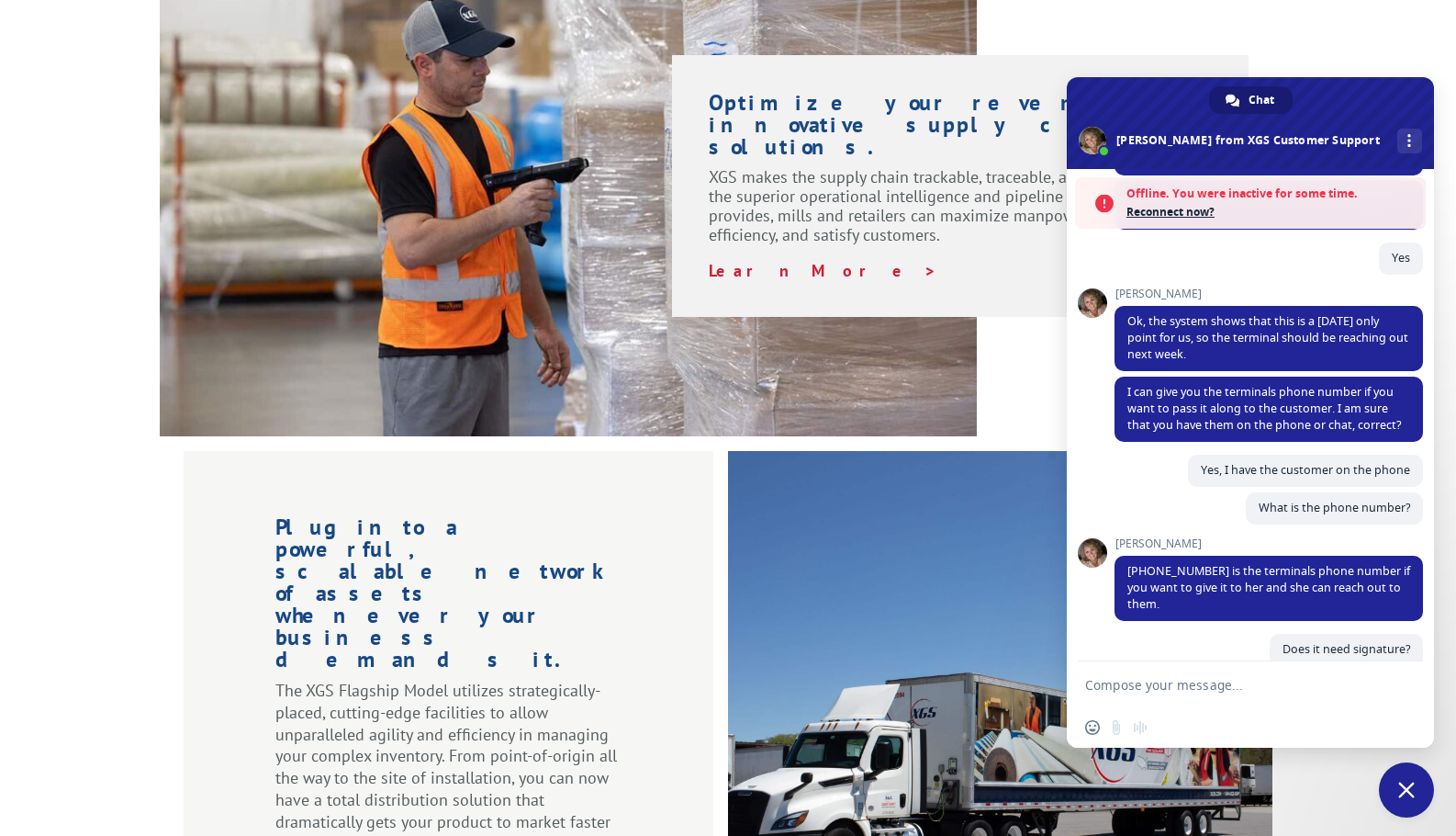
scroll to position [773, 0]
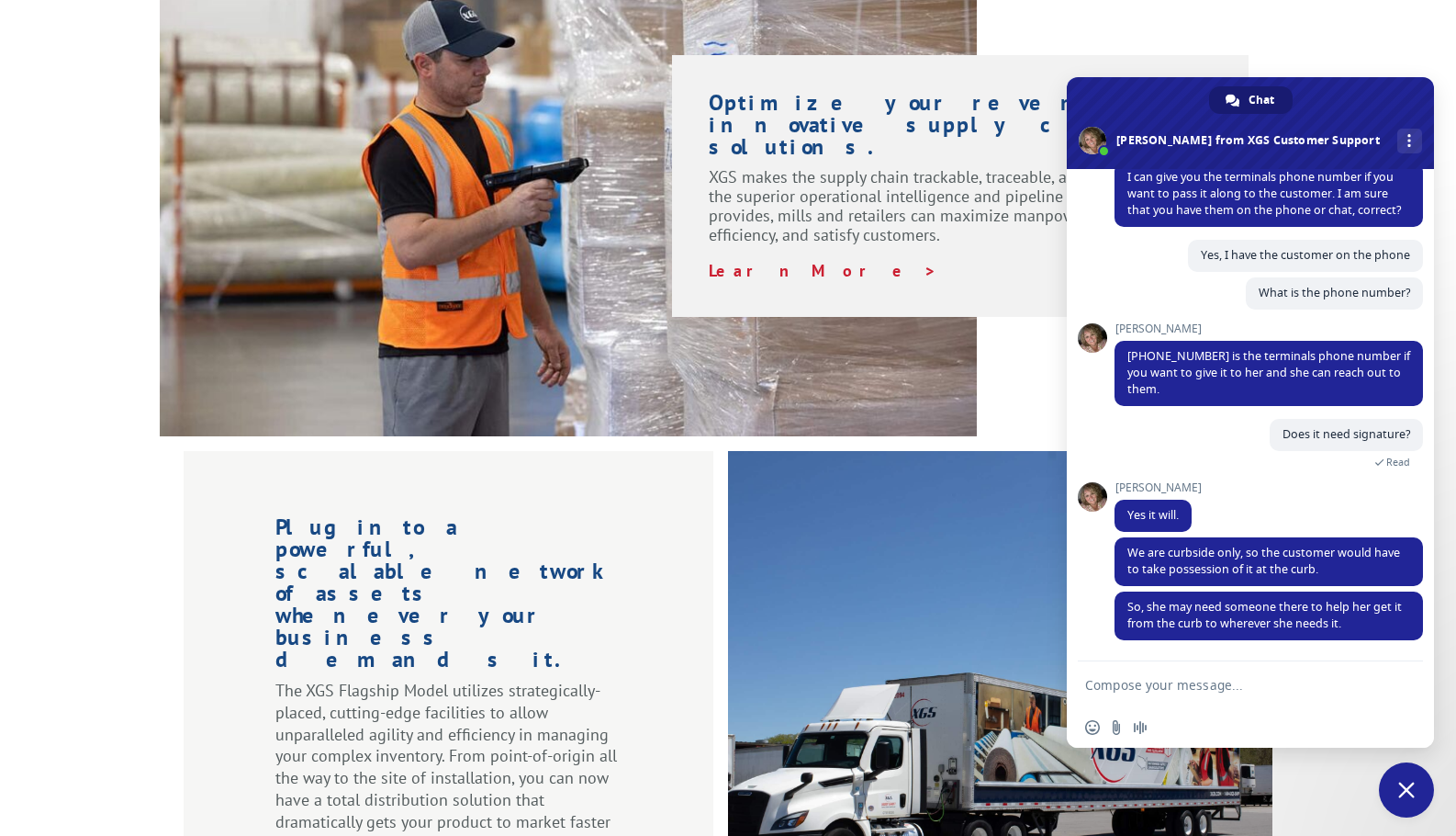
click at [1153, 681] on textarea "Compose your message..." at bounding box center [1230, 685] width 291 height 17
type textarea "Thank you."
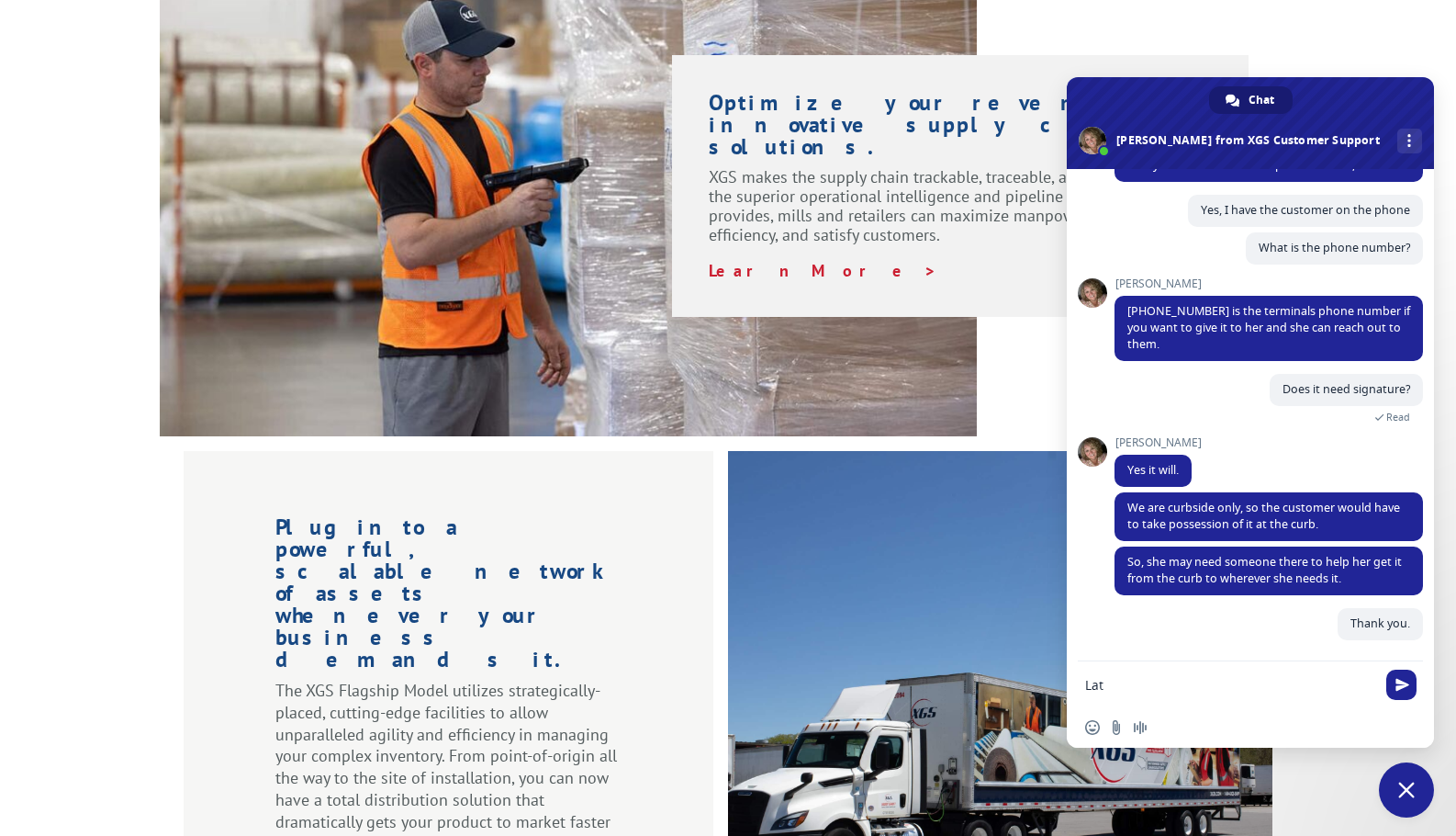
scroll to position [818, 0]
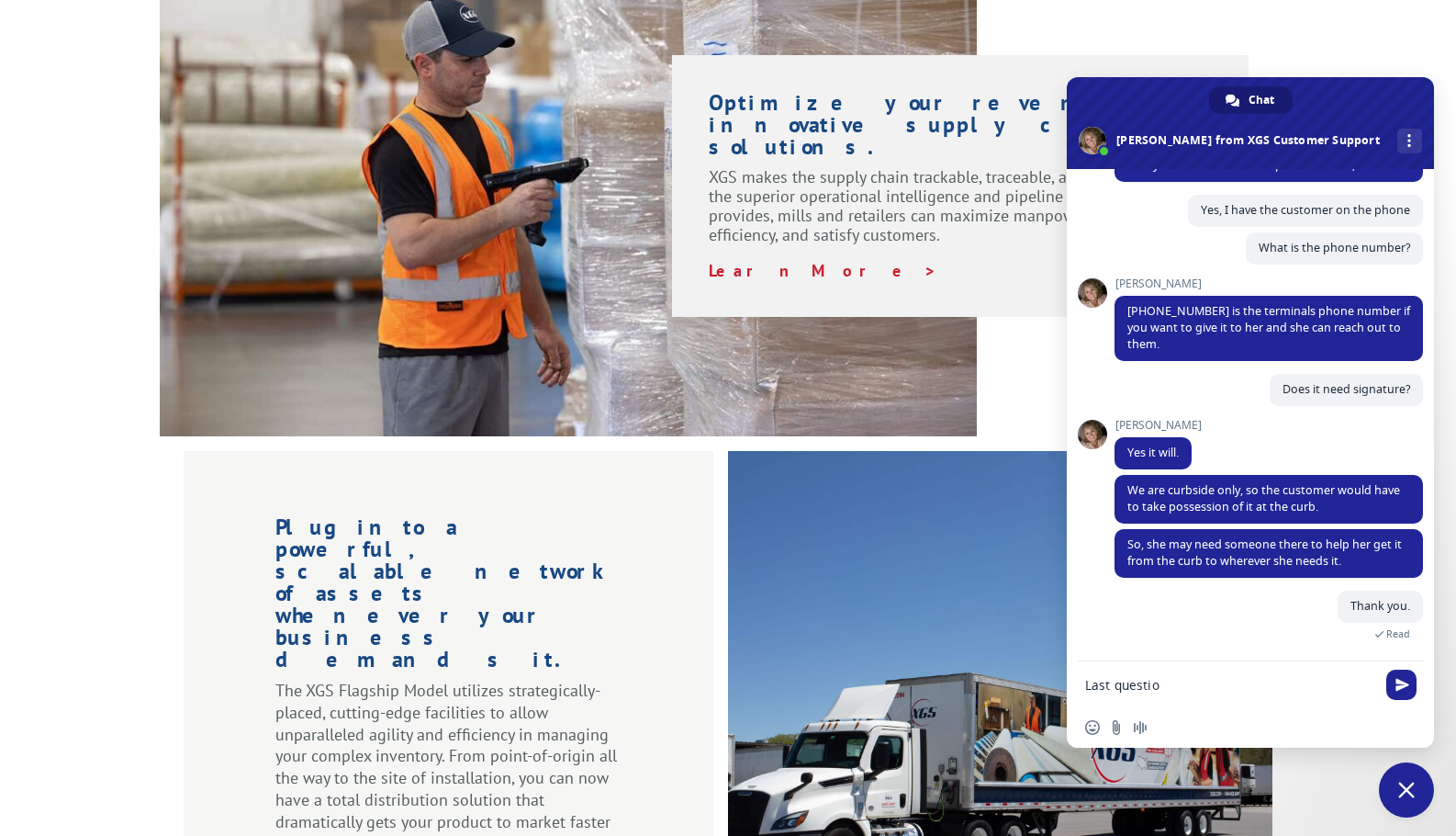
type textarea "Last question"
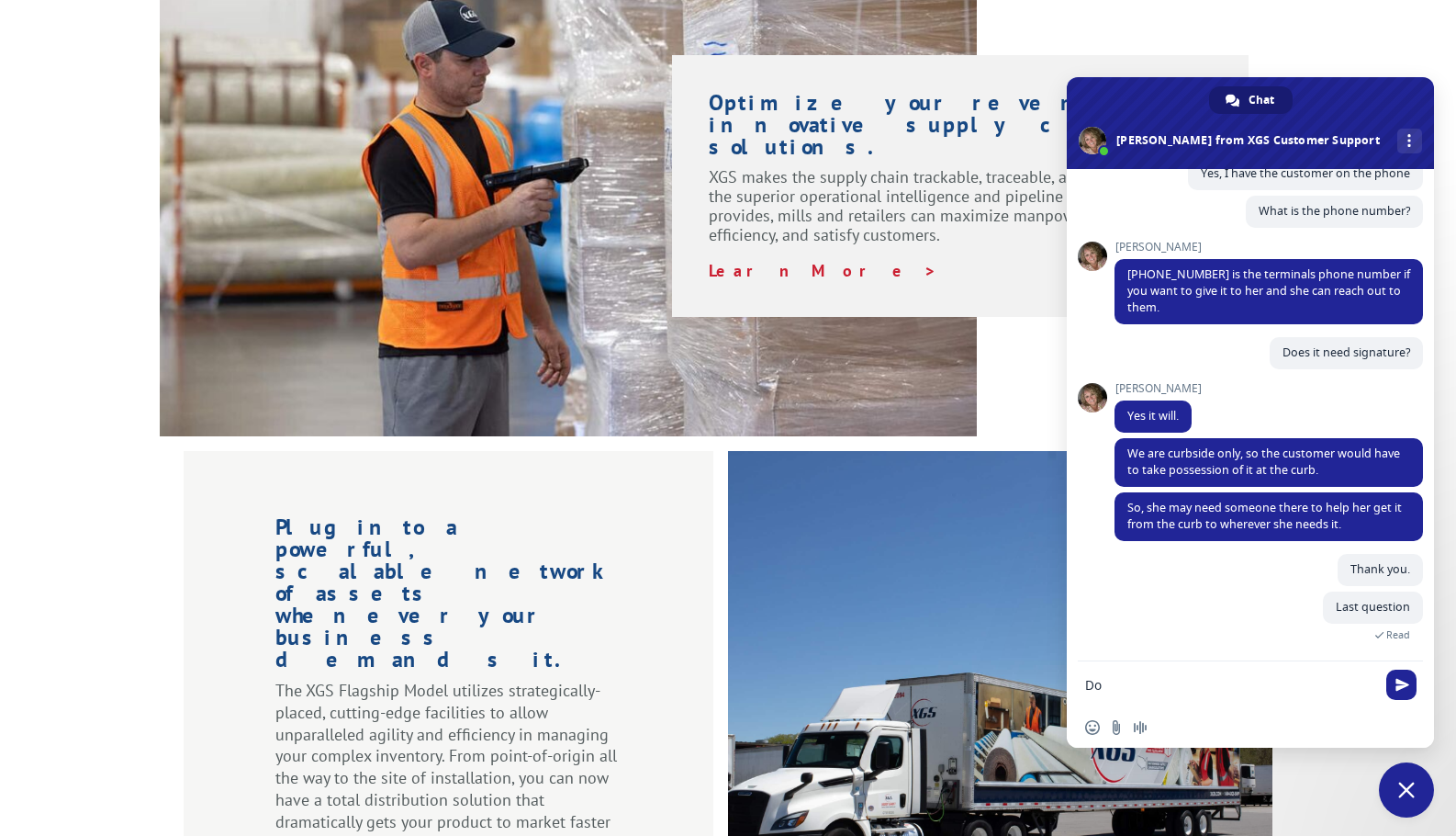
scroll to position [857, 0]
type textarea "Do we have any ETA's?"
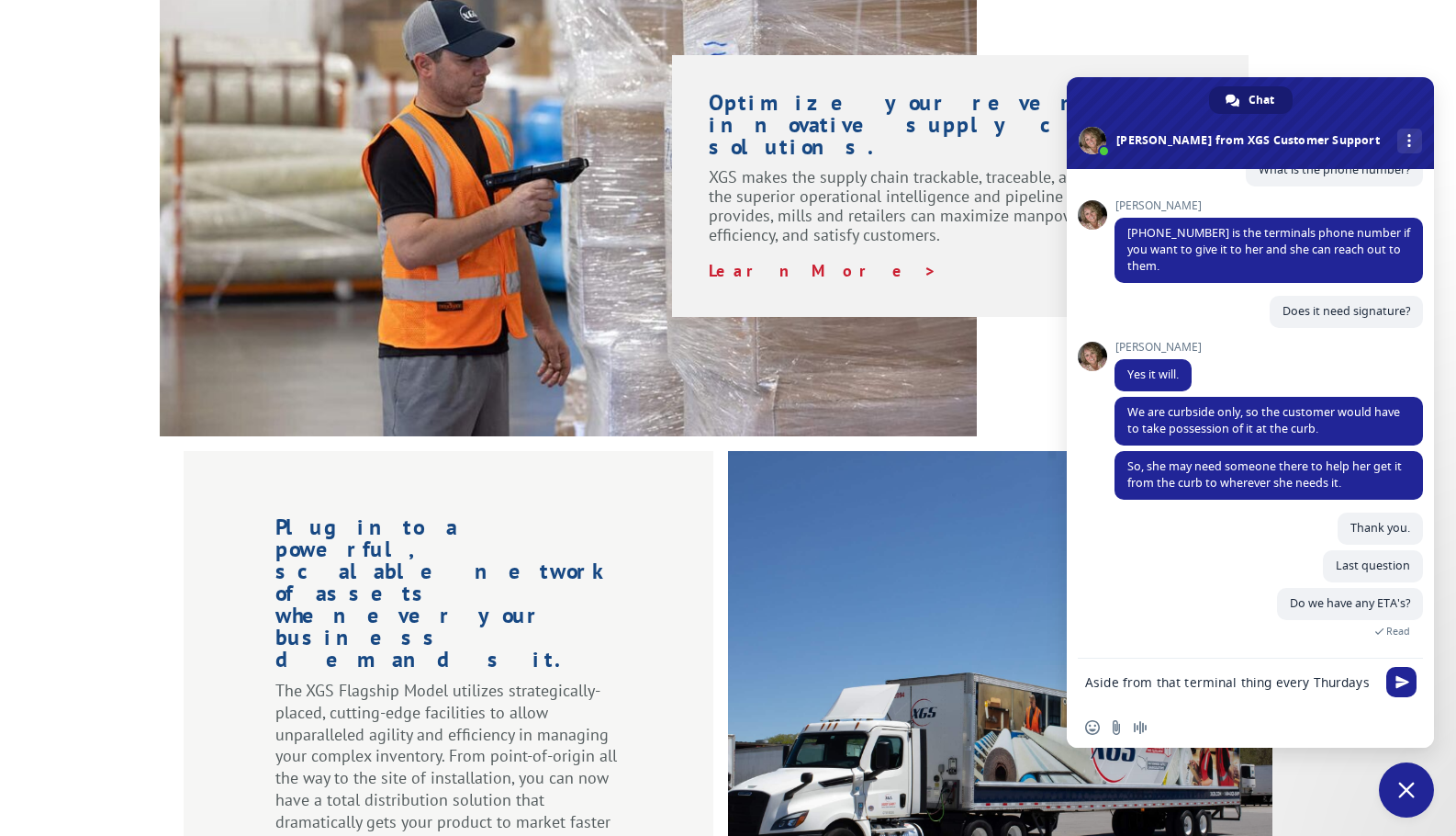
scroll to position [897, 0]
type textarea "Aside from that terminal thing every Thurdays?"
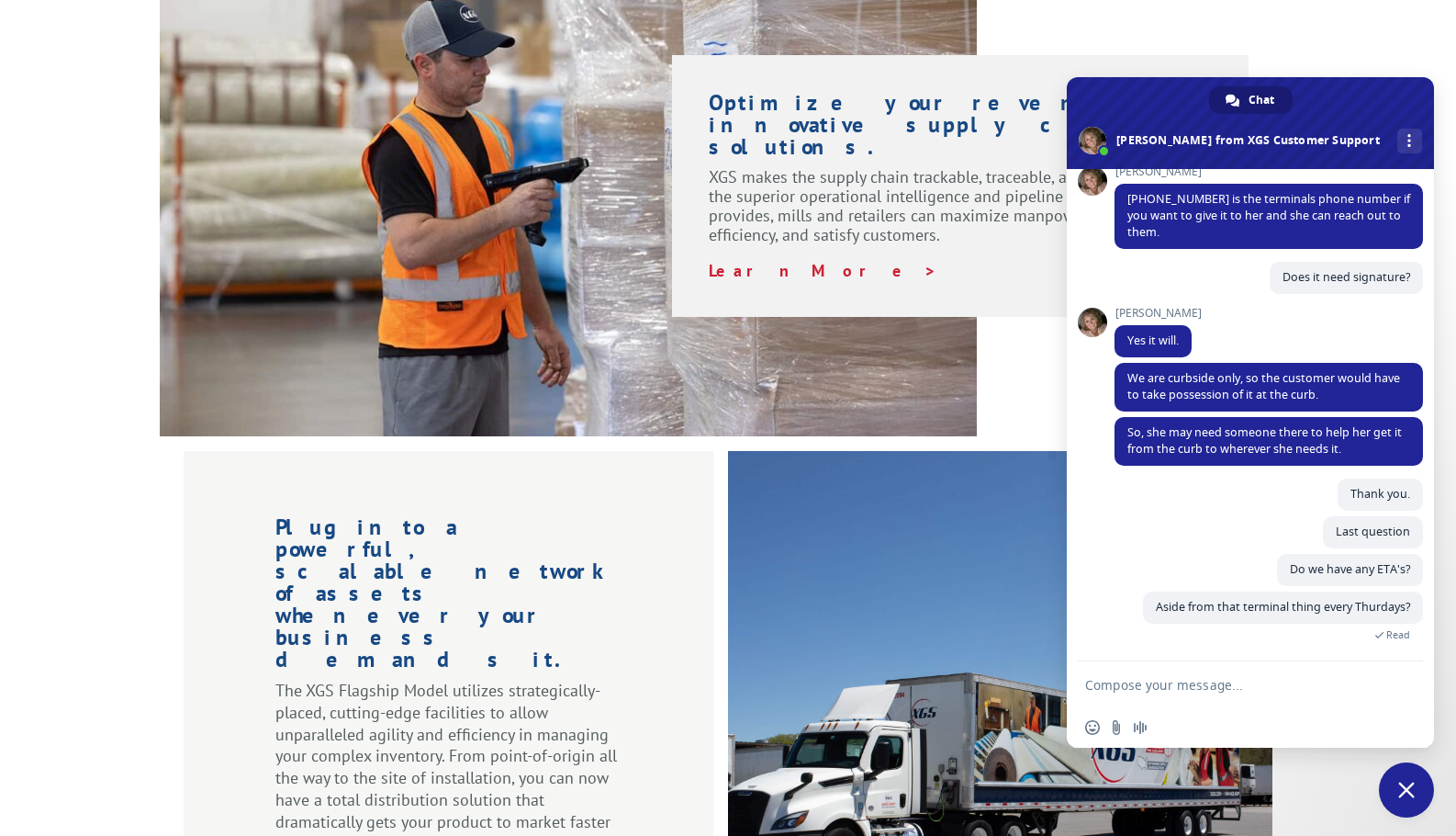
scroll to position [931, 0]
